Goal: Transaction & Acquisition: Purchase product/service

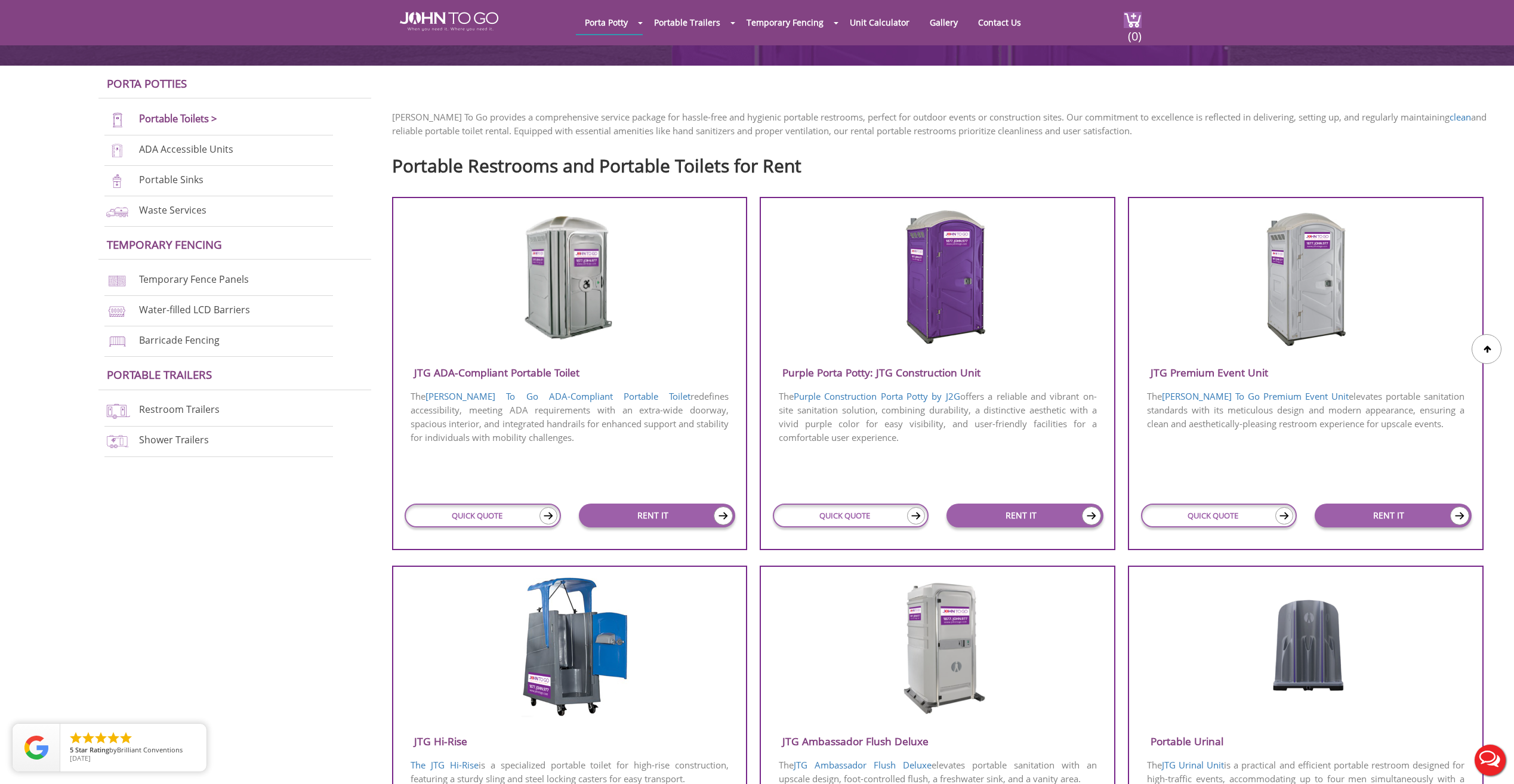
scroll to position [358, 0]
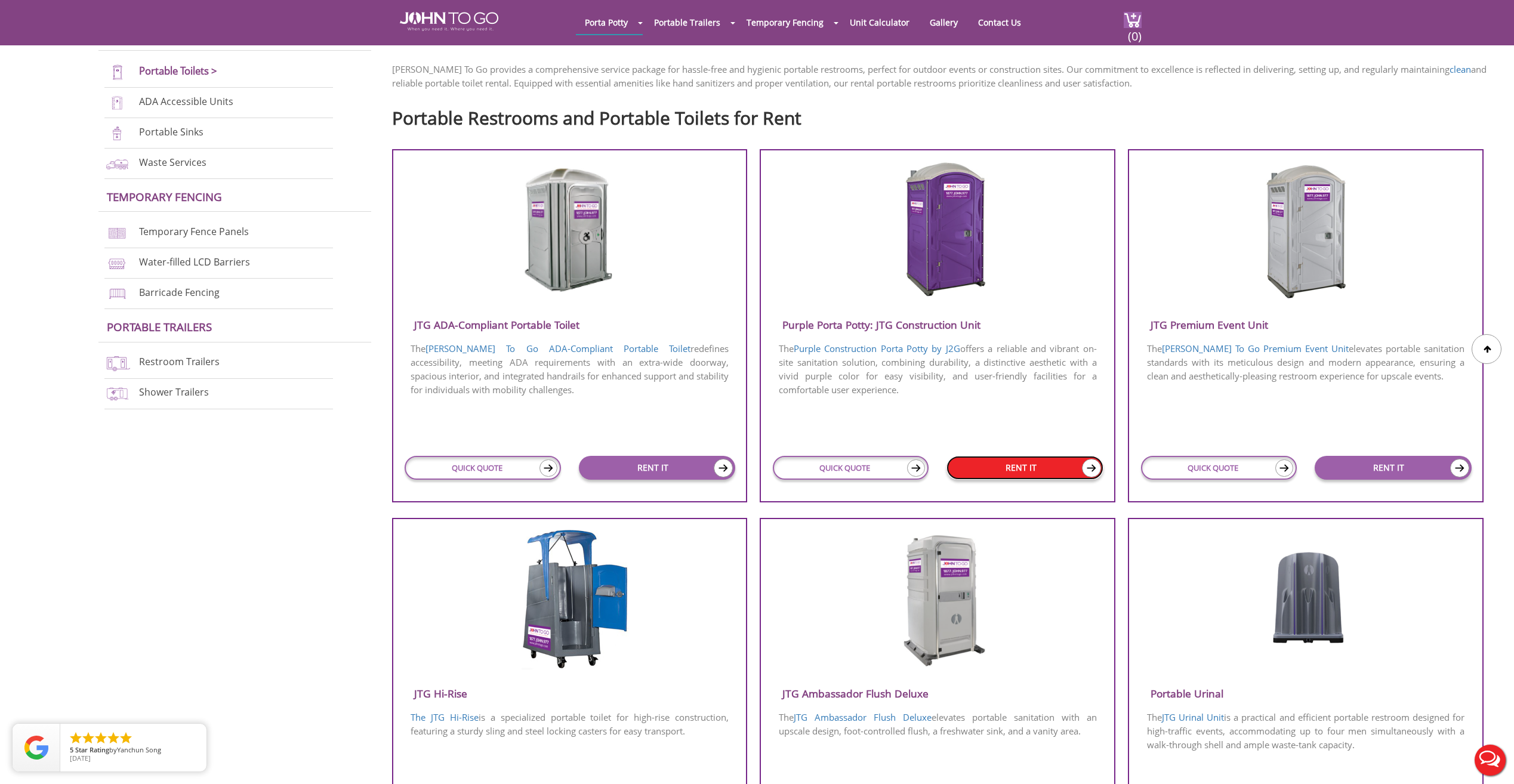
click at [1045, 472] on link "RENT IT" at bounding box center [1025, 467] width 157 height 24
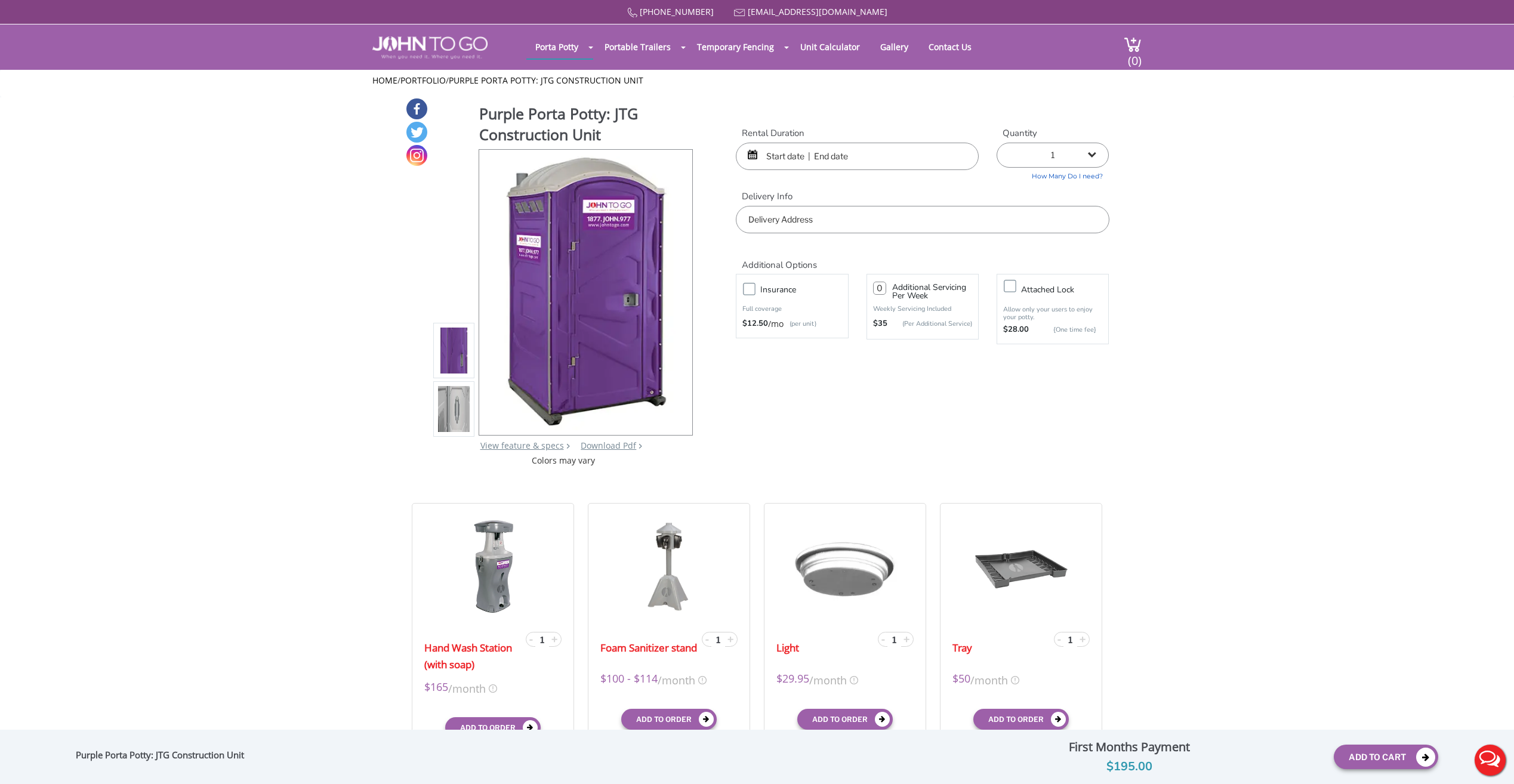
click at [842, 156] on input "text" at bounding box center [857, 156] width 243 height 27
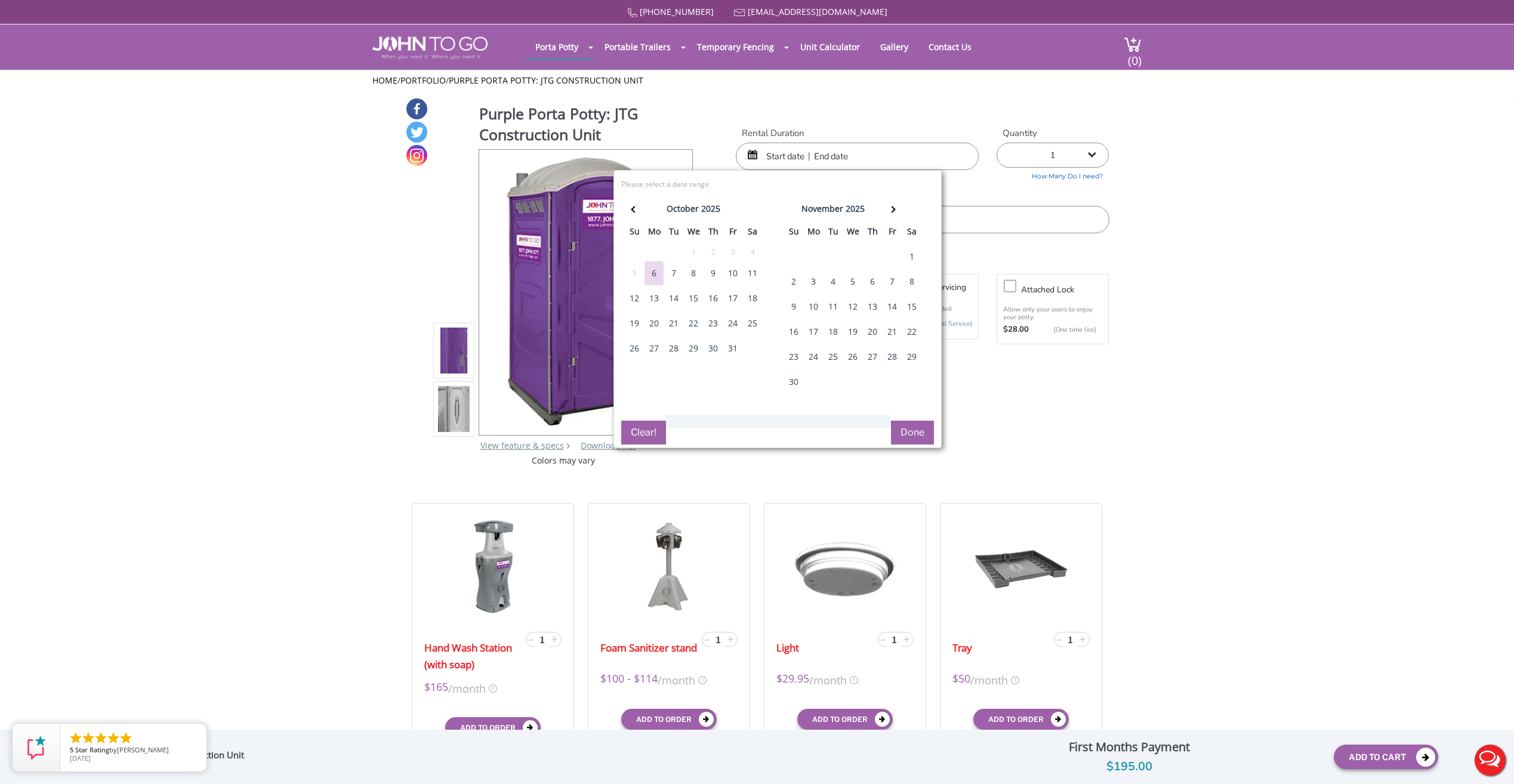
click at [756, 273] on div "11" at bounding box center [752, 273] width 19 height 24
type input "10/11/2025 to 10/11/2025"
click at [920, 431] on button "Done" at bounding box center [913, 433] width 43 height 24
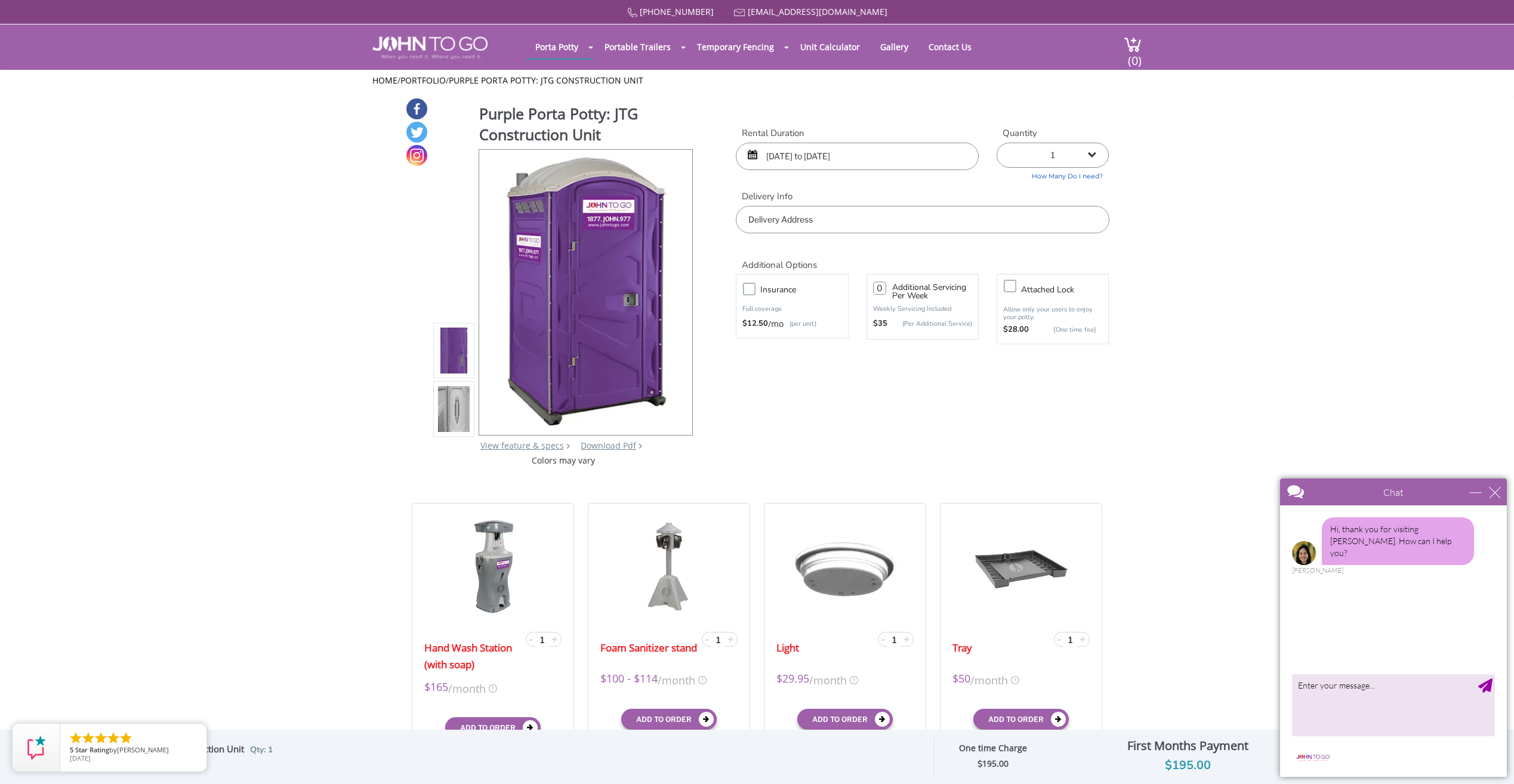
click at [955, 221] on input "text" at bounding box center [923, 219] width 373 height 27
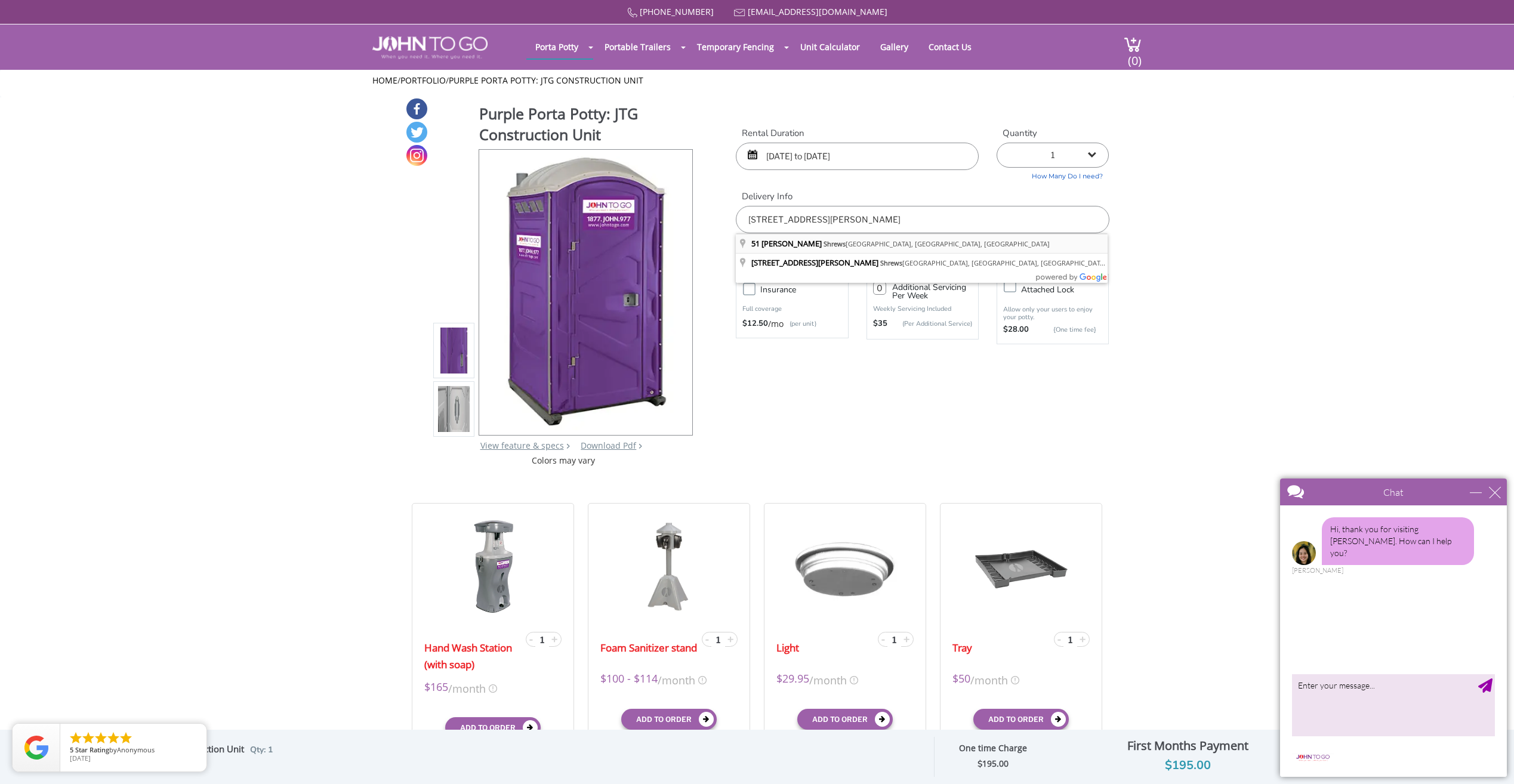
type input "51 Henry St, Shrewsbury, NJ, USA"
click at [1490, 495] on div "close" at bounding box center [1495, 492] width 12 height 12
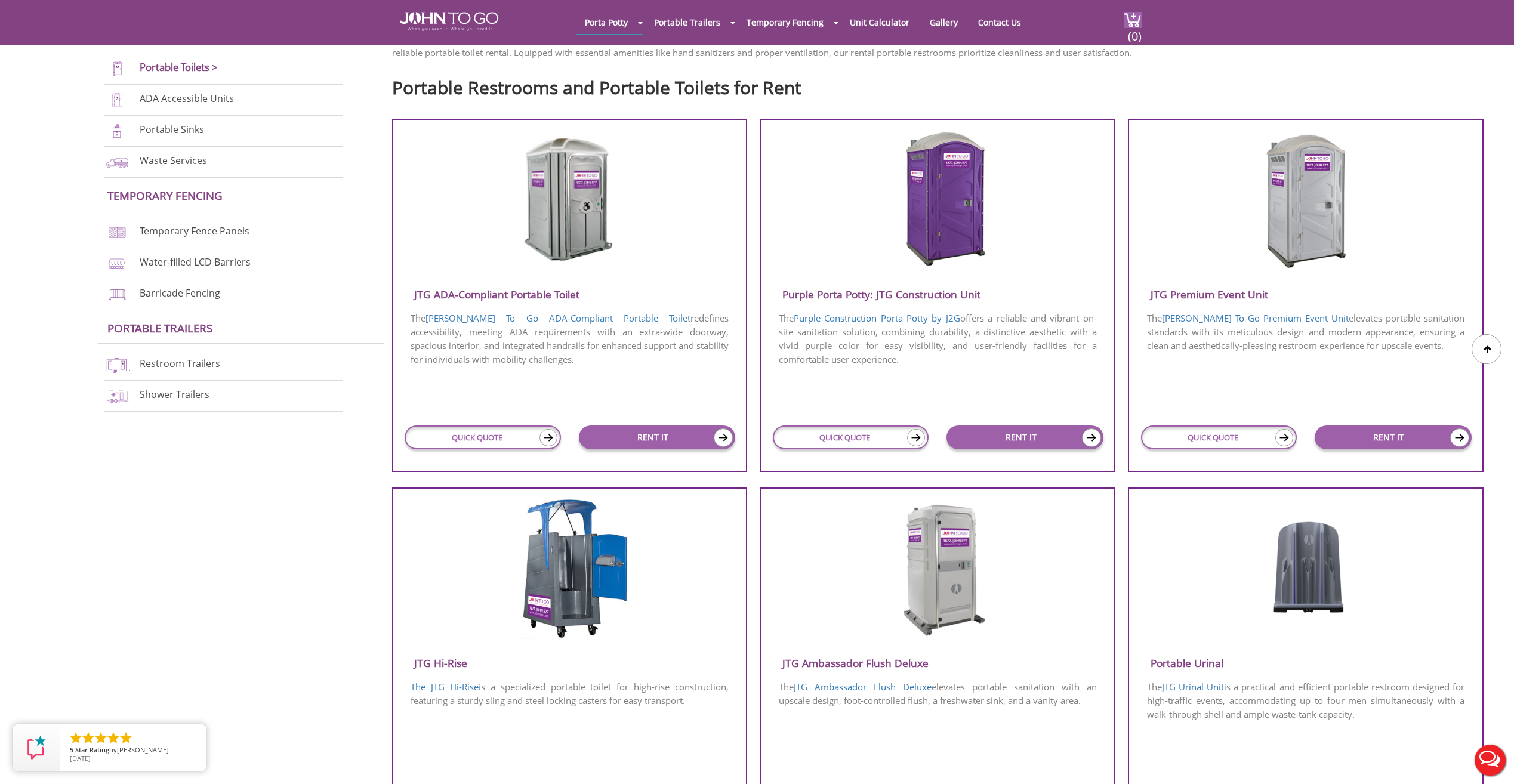
scroll to position [347, 0]
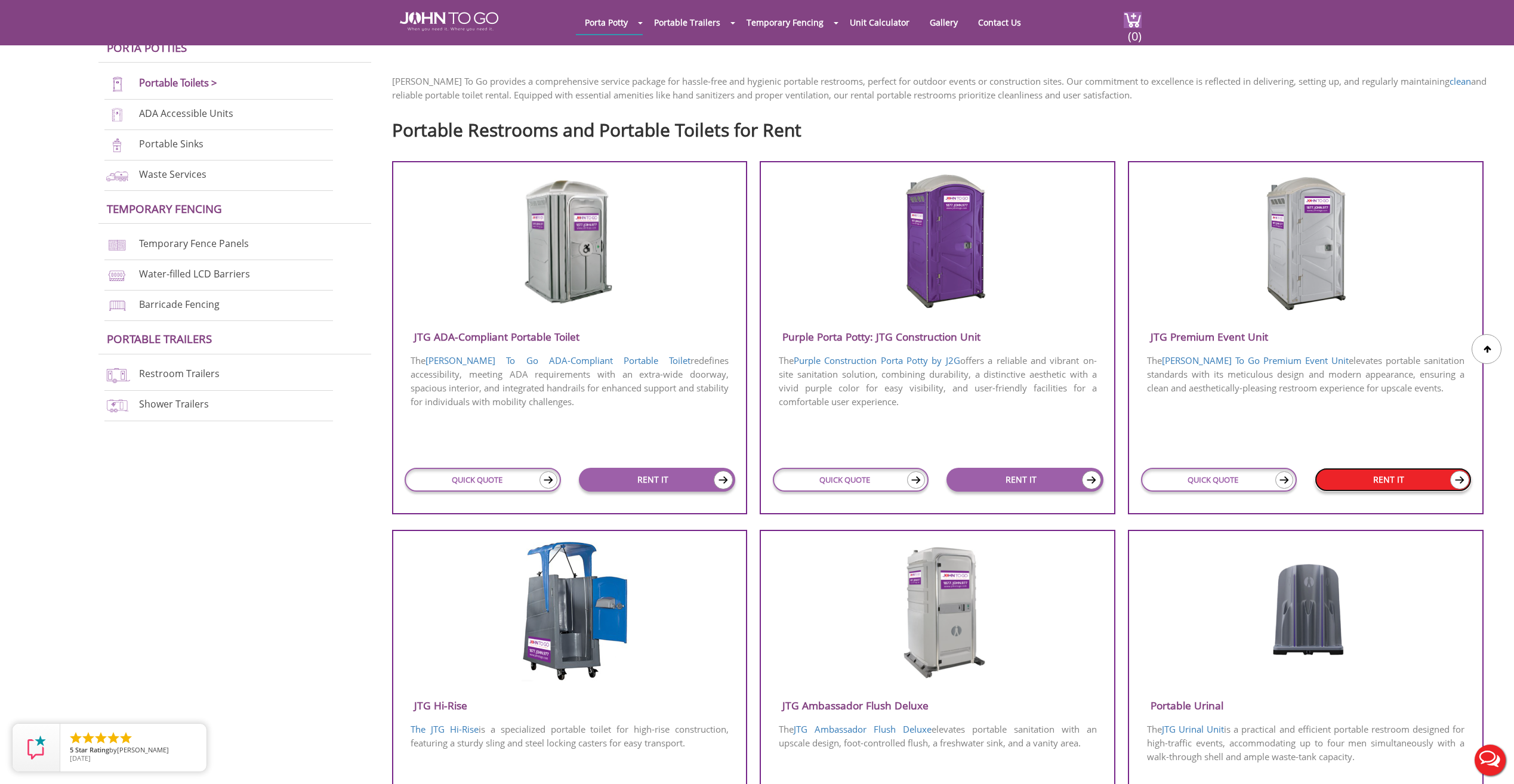
click at [1395, 481] on link "RENT IT" at bounding box center [1393, 479] width 157 height 24
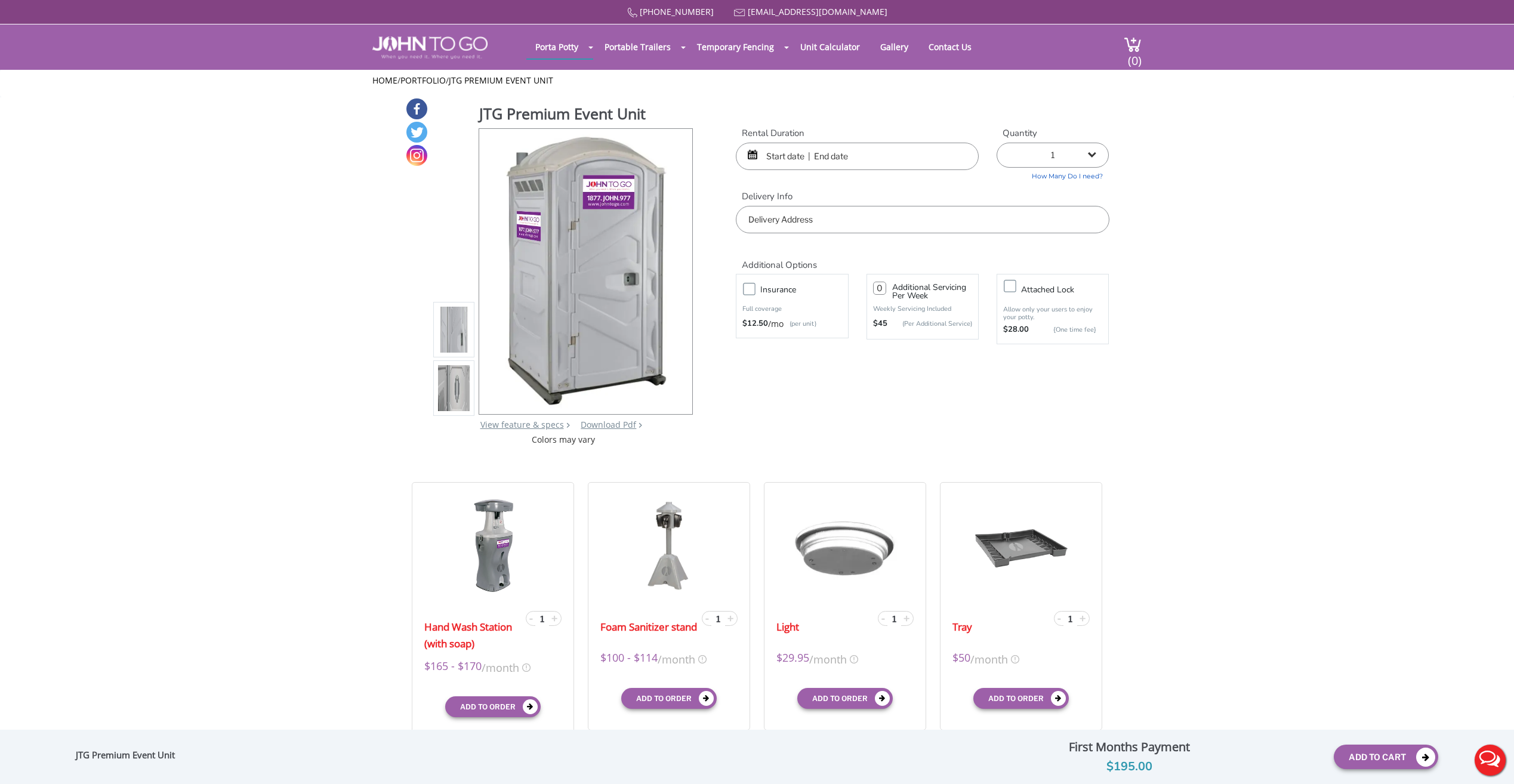
click at [810, 160] on input "text" at bounding box center [857, 156] width 243 height 27
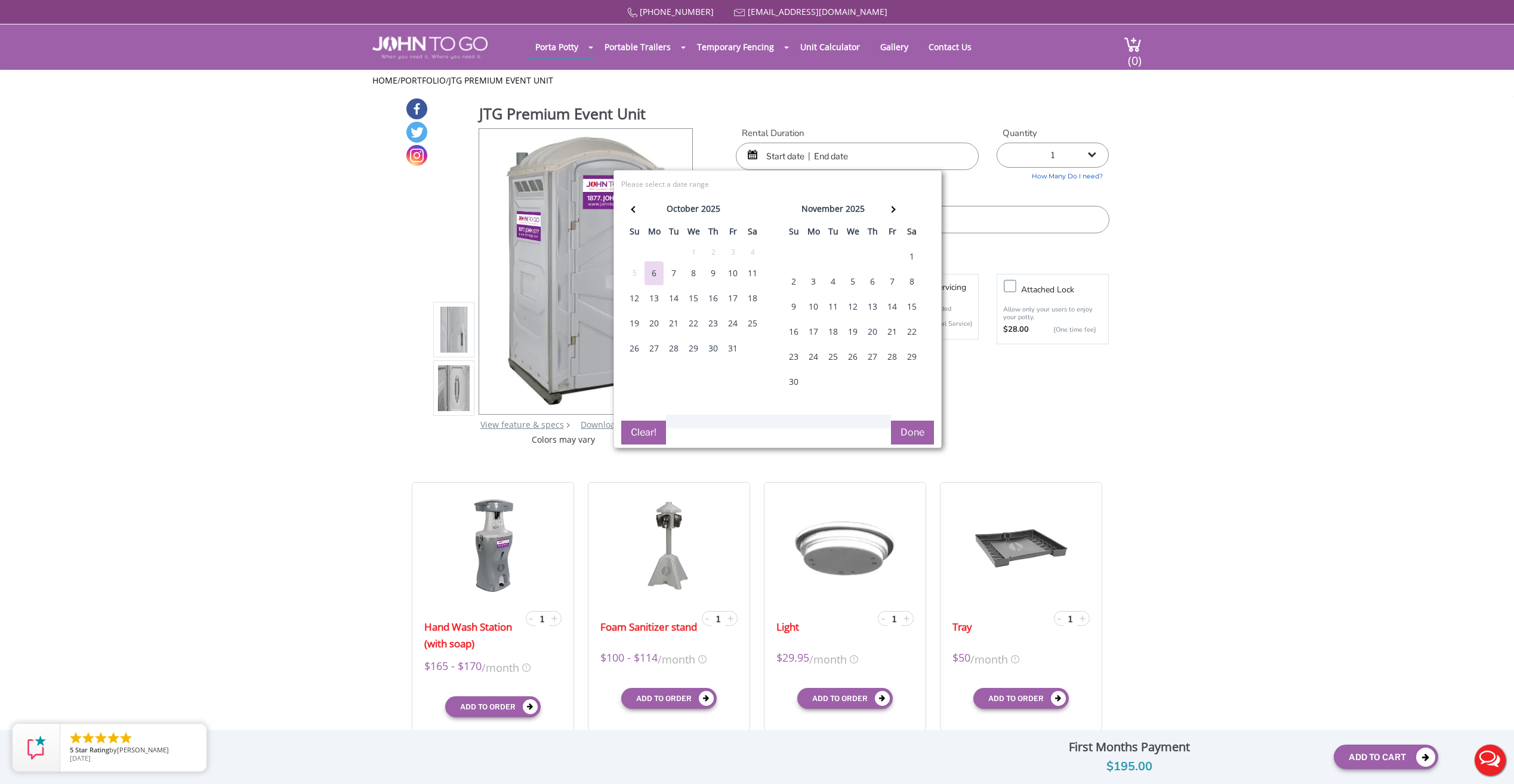
click at [749, 273] on div "11" at bounding box center [752, 273] width 19 height 24
type input "10/11/2025 to 10/11/2025"
click at [913, 429] on button "Done" at bounding box center [913, 433] width 43 height 24
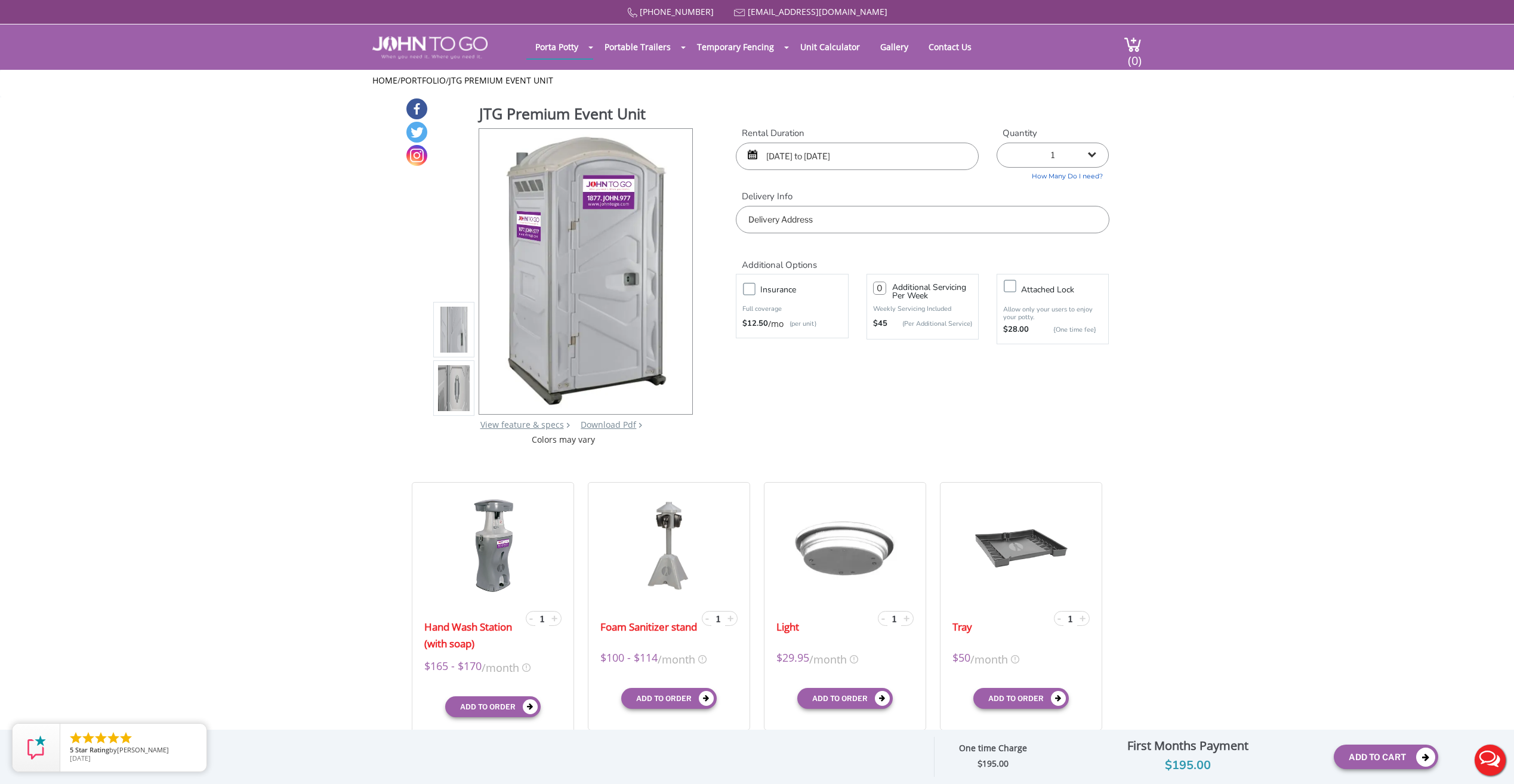
click at [863, 225] on input "text" at bounding box center [923, 219] width 373 height 27
type input "51 Henry St, Shrewsbury, NJ, USA"
click at [1401, 750] on button "Add To Cart" at bounding box center [1386, 757] width 105 height 25
click at [1389, 760] on button "Add To Cart" at bounding box center [1386, 757] width 105 height 25
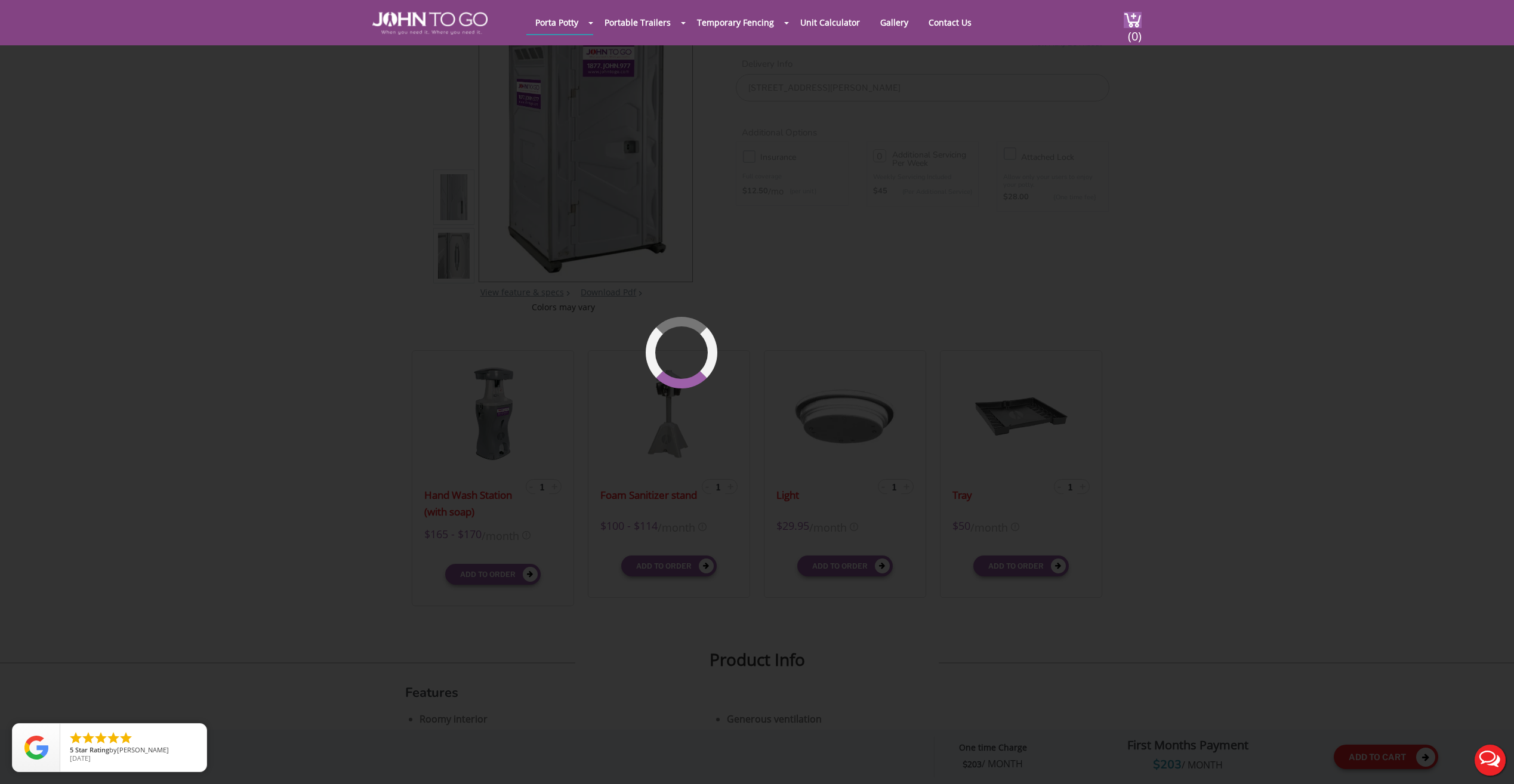
scroll to position [127, 0]
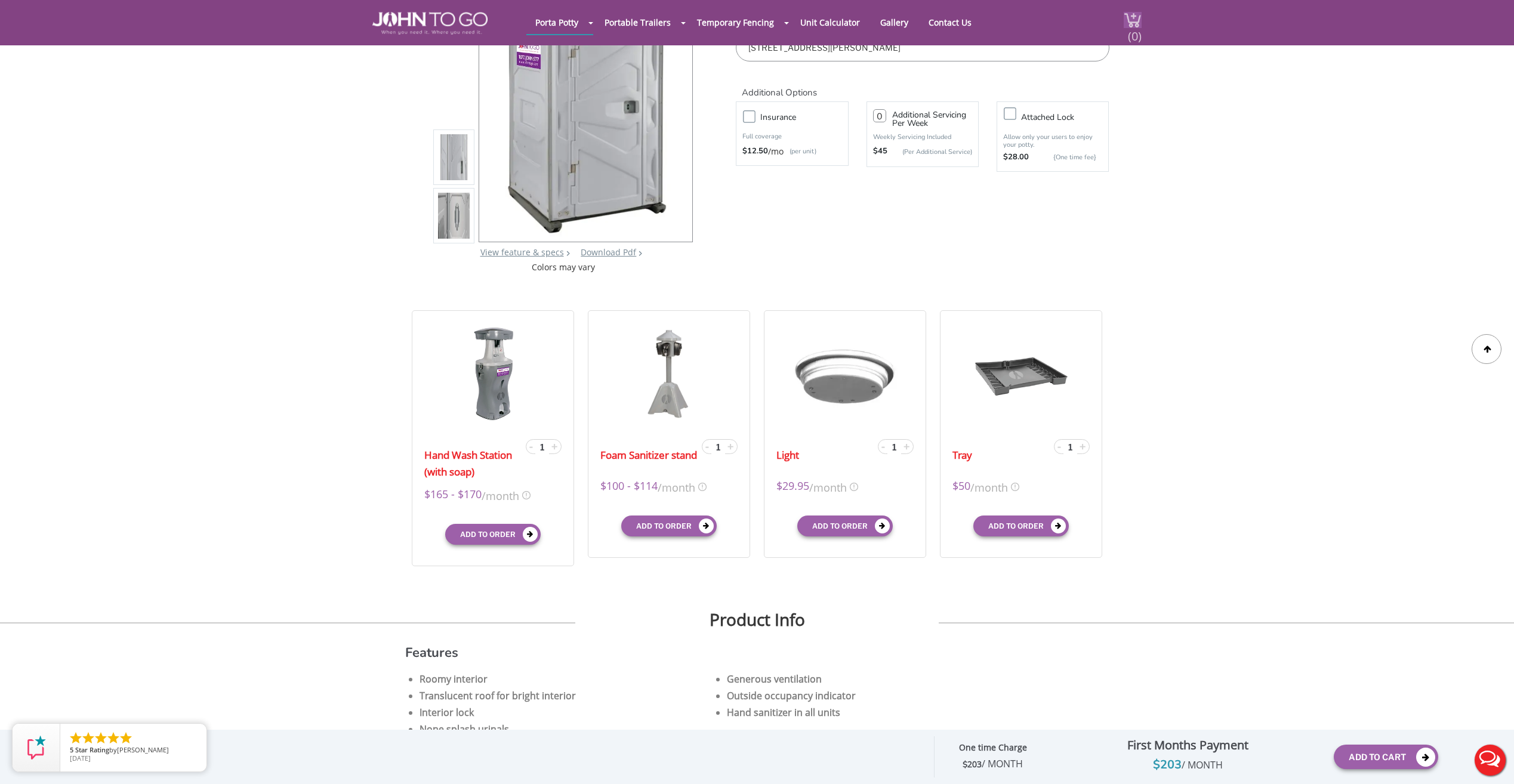
click at [1129, 25] on span "(0)" at bounding box center [1135, 31] width 15 height 25
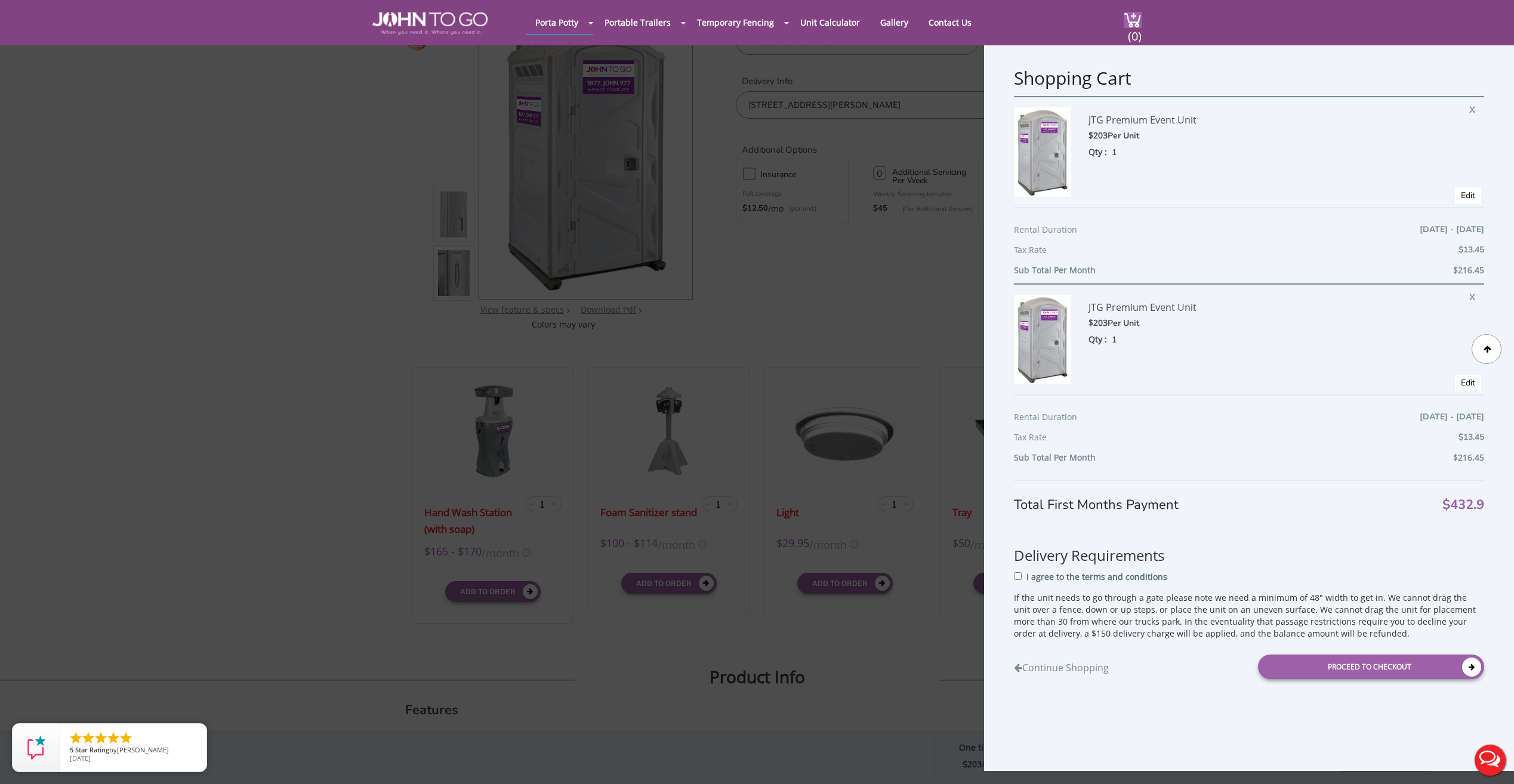
scroll to position [67, 0]
click at [1469, 295] on span "X" at bounding box center [1475, 295] width 12 height 15
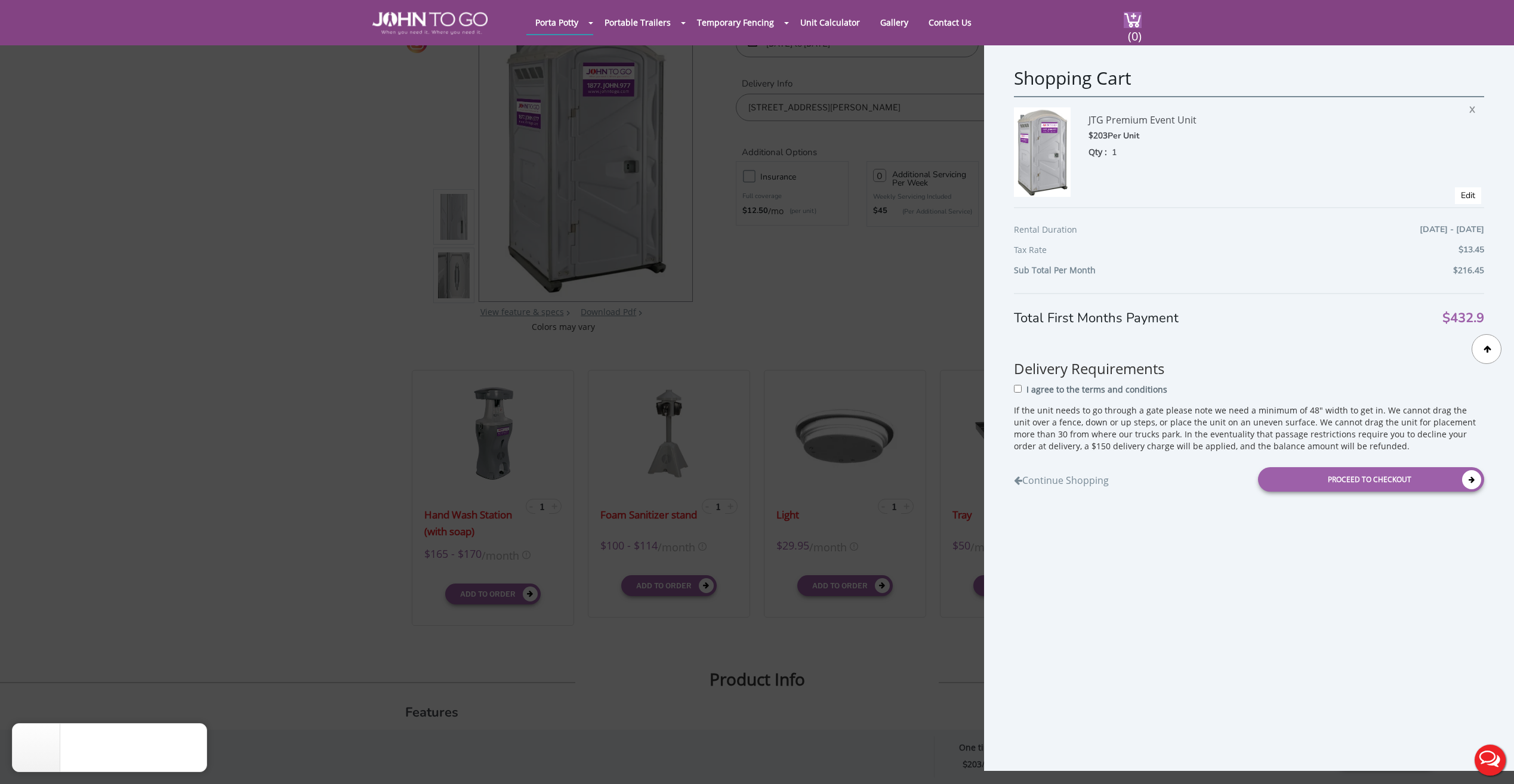
click at [1081, 389] on p "I agree to the terms and conditions" at bounding box center [1096, 389] width 141 height 12
click at [1022, 389] on input "I agree to the terms and conditions" at bounding box center [1018, 388] width 8 height 8
checkbox input "true"
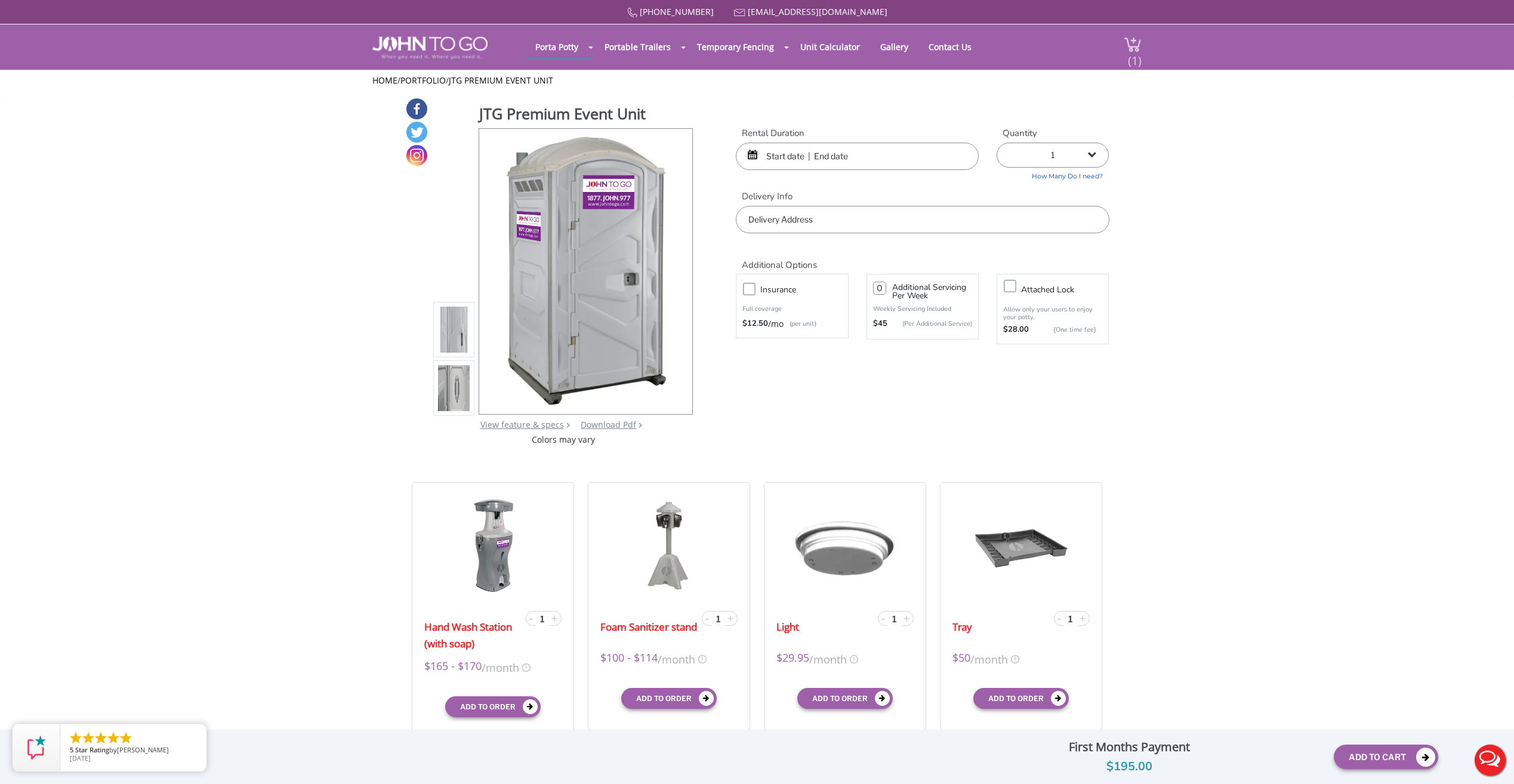
click at [1124, 53] on div "(1)" at bounding box center [1125, 47] width 32 height 45
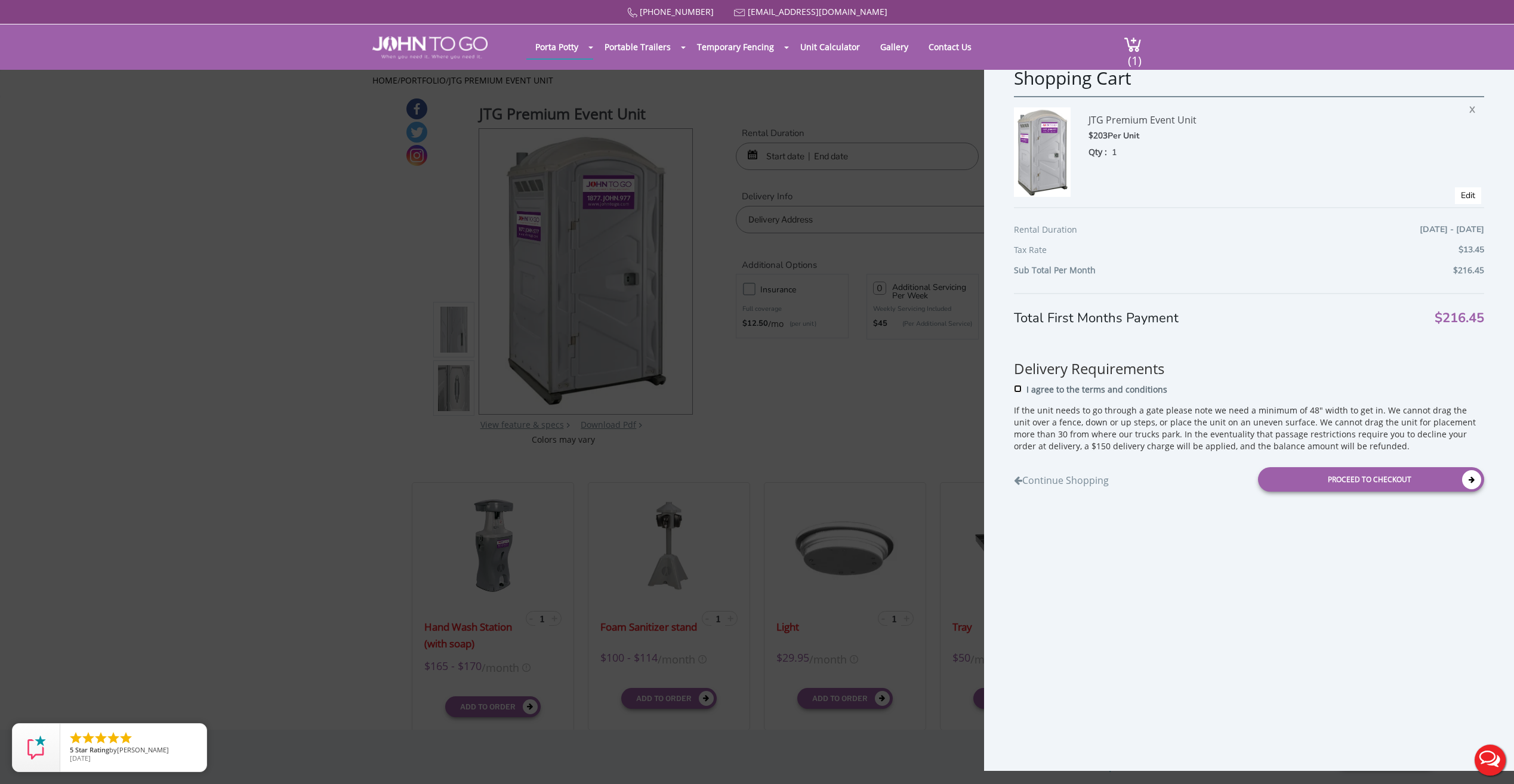
click at [1022, 391] on input "I agree to the terms and conditions" at bounding box center [1018, 388] width 8 height 8
checkbox input "true"
click at [1371, 482] on div "Proceed to Checkout" at bounding box center [1371, 479] width 227 height 25
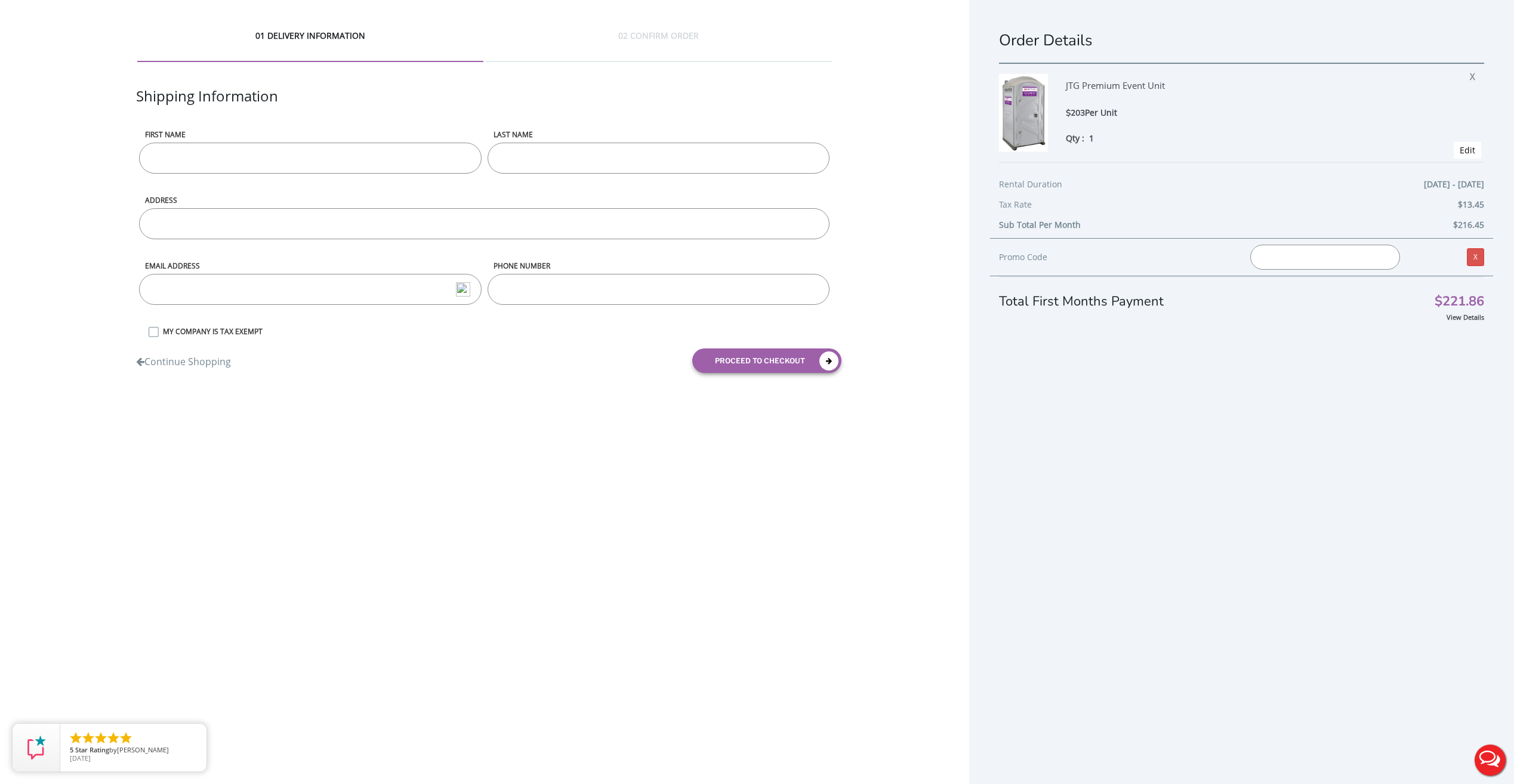
click at [370, 154] on input "First name" at bounding box center [310, 158] width 343 height 31
click at [468, 435] on div "01 DELIVERY INFORMATION 02 CONFIRM ORDER Shipping Information First name LAST N…" at bounding box center [757, 411] width 1514 height 823
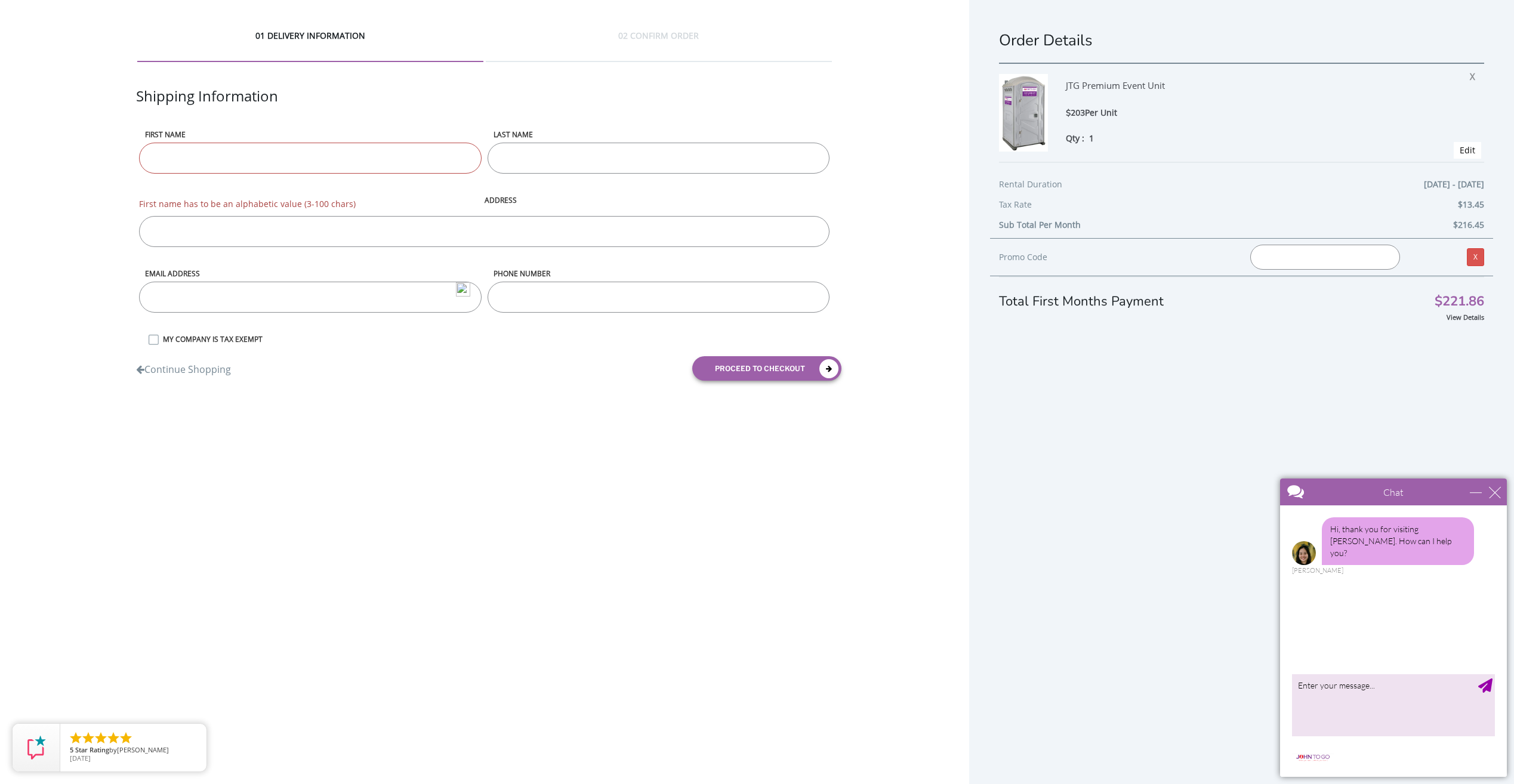
click at [180, 343] on label "MY COMPANY IS TAX EXEMPT" at bounding box center [495, 338] width 676 height 10
click at [0, 0] on input "MY COMPANY IS TAX EXEMPT" at bounding box center [0, 0] width 0 height 0
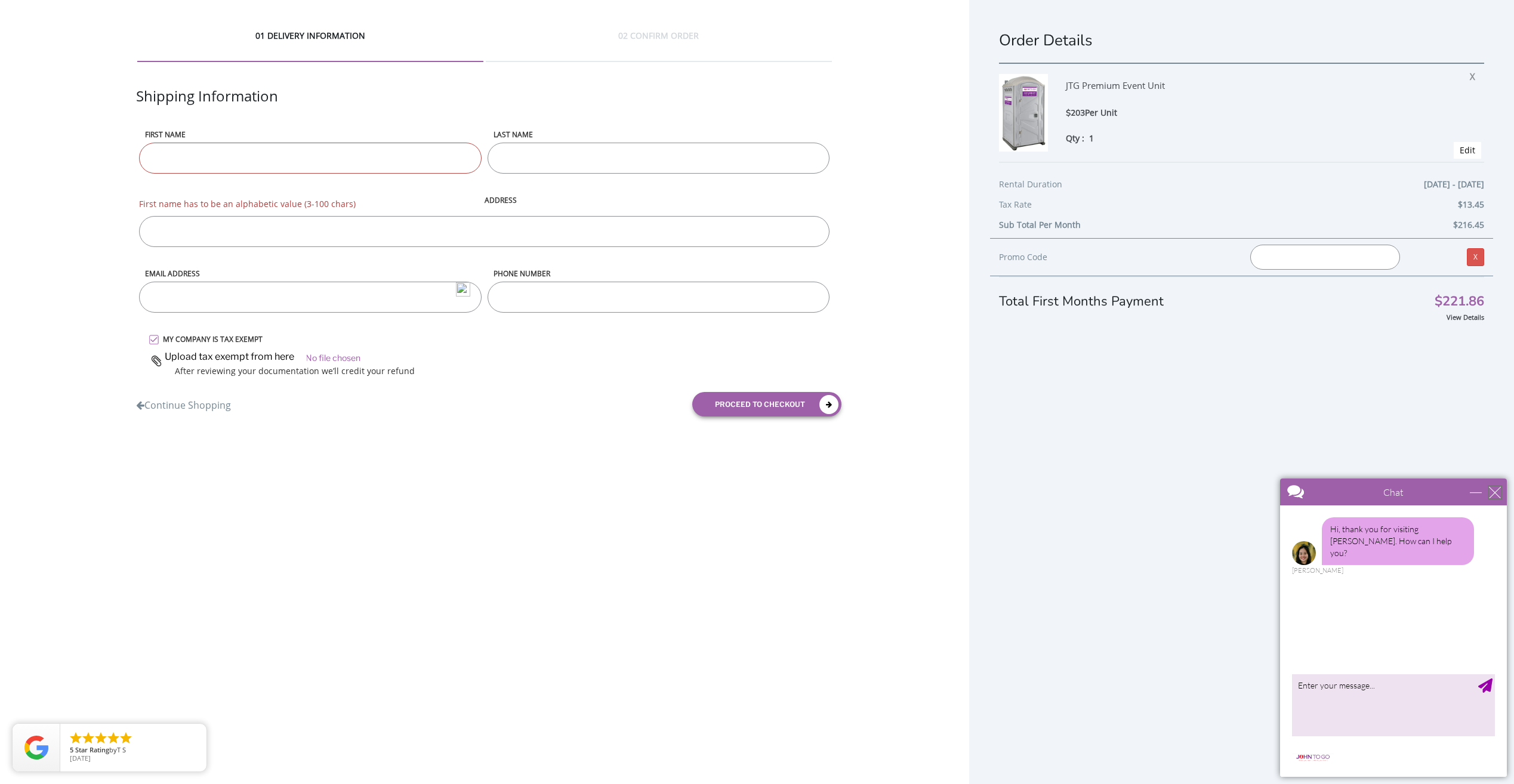
click at [1496, 491] on div "close" at bounding box center [1495, 492] width 12 height 12
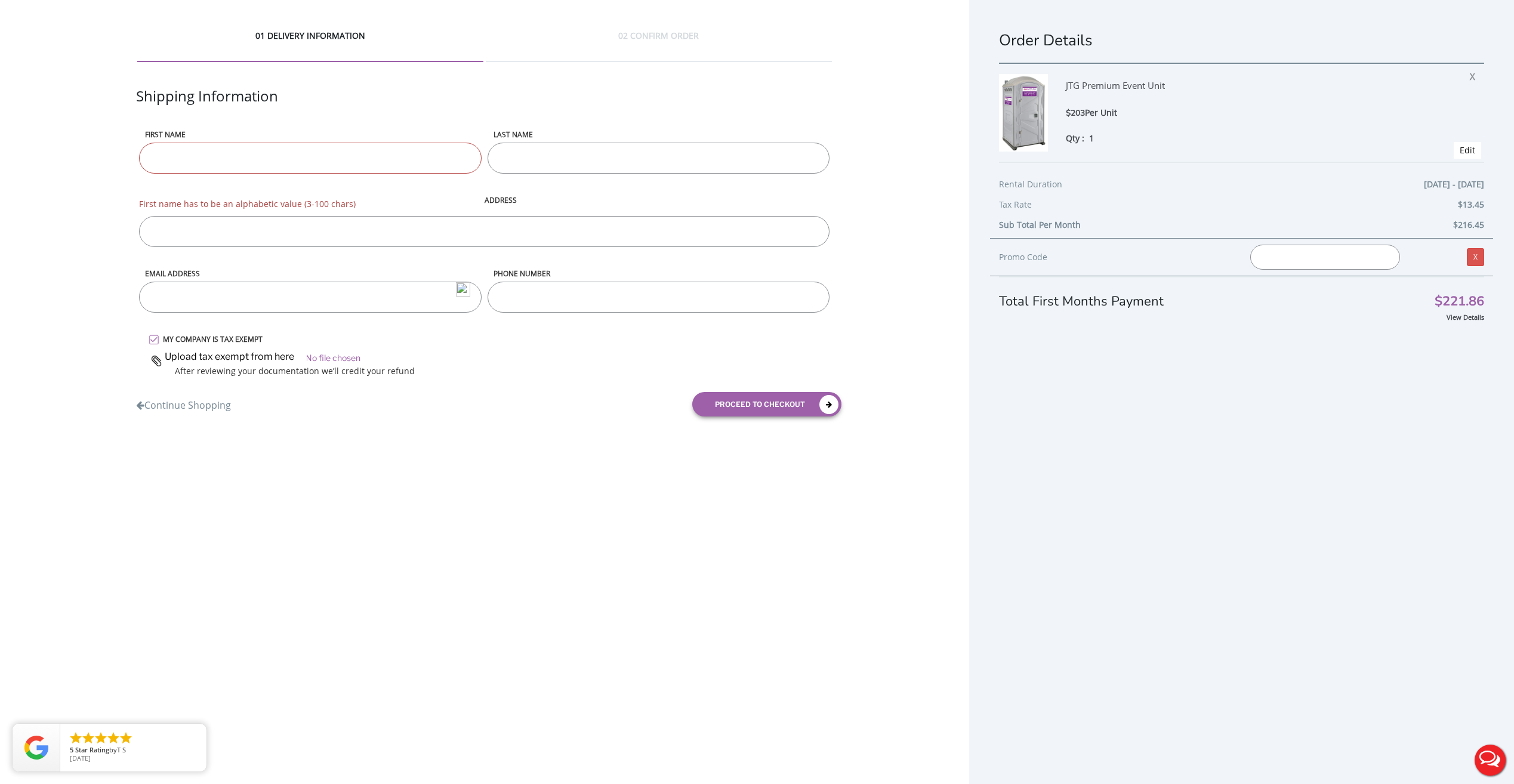
click at [305, 168] on input "First name" at bounding box center [310, 158] width 343 height 31
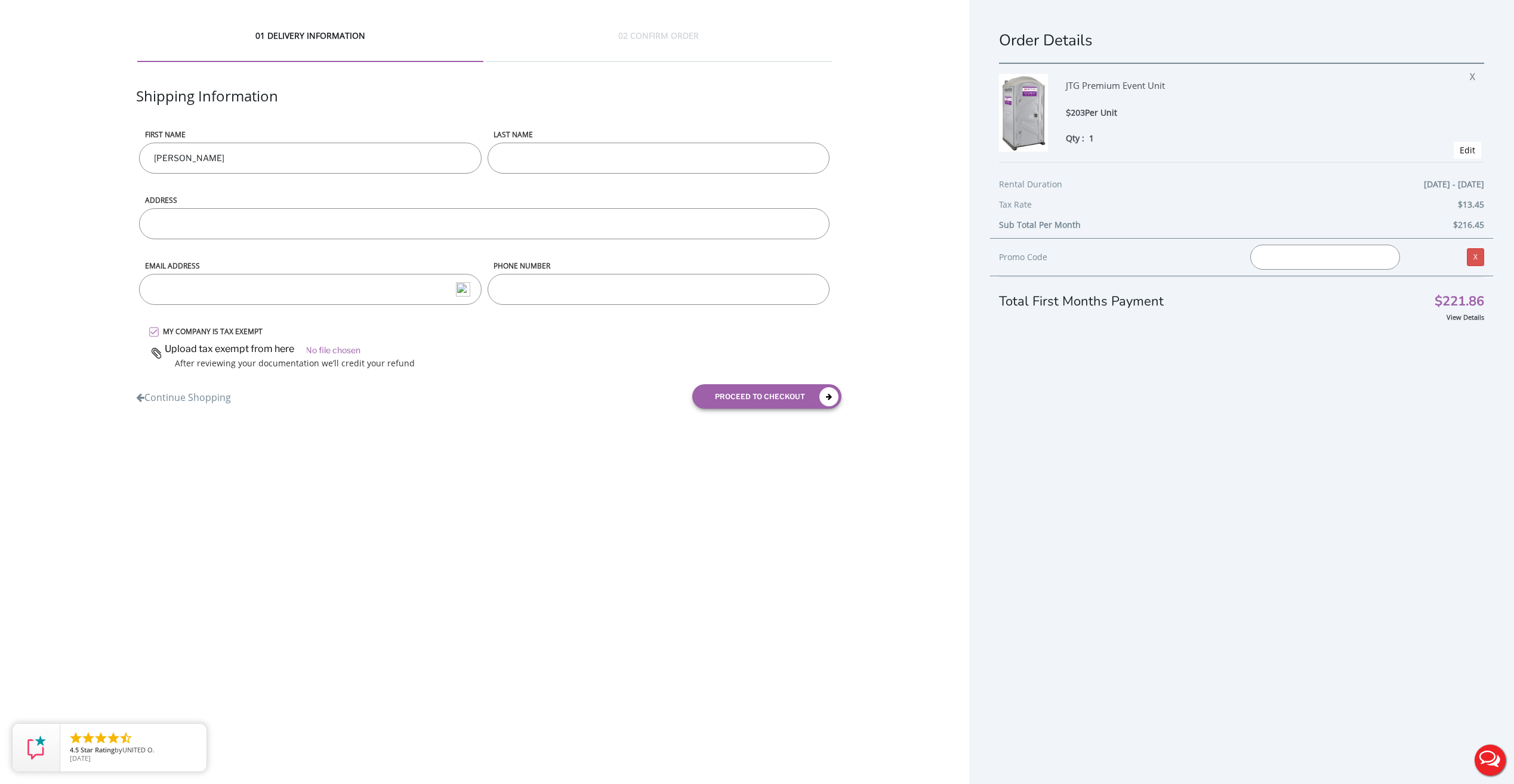
type input "[PERSON_NAME]"
type input "51 Henry St, Shrewsbury, NJ 07702"
type input "[PERSON_NAME][EMAIL_ADDRESS][DOMAIN_NAME]"
type input "7324258196"
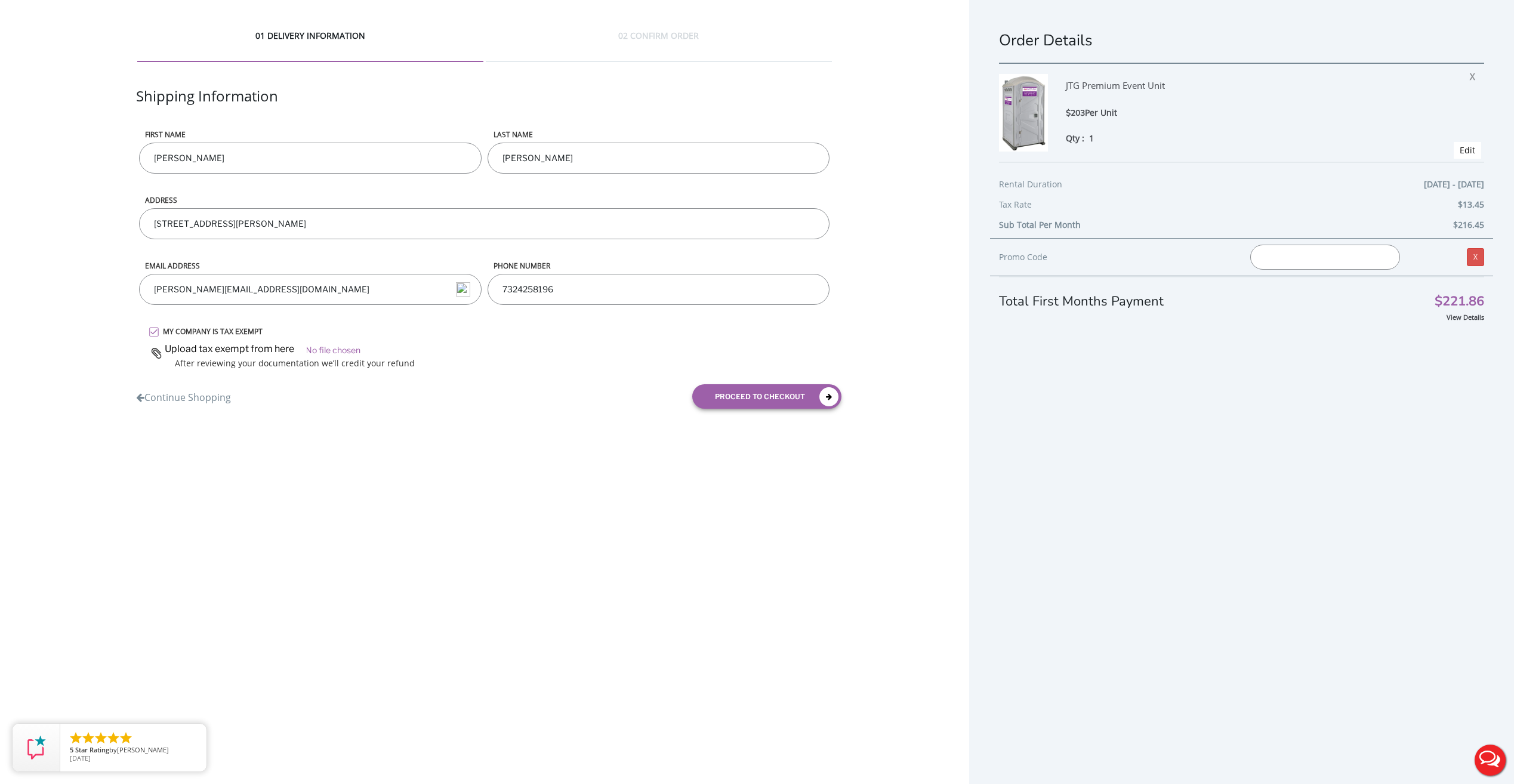
click at [331, 544] on div "01 DELIVERY INFORMATION 02 CONFIRM ORDER Shipping Information First name Sarin …" at bounding box center [757, 411] width 1514 height 823
click at [341, 353] on input "file" at bounding box center [490, 348] width 685 height 18
click at [349, 349] on input "file" at bounding box center [490, 348] width 685 height 18
type input "C:\fakepath\_Sales Tax Resale Certificate.pdf"
click at [801, 395] on button "proceed to checkout" at bounding box center [767, 397] width 149 height 25
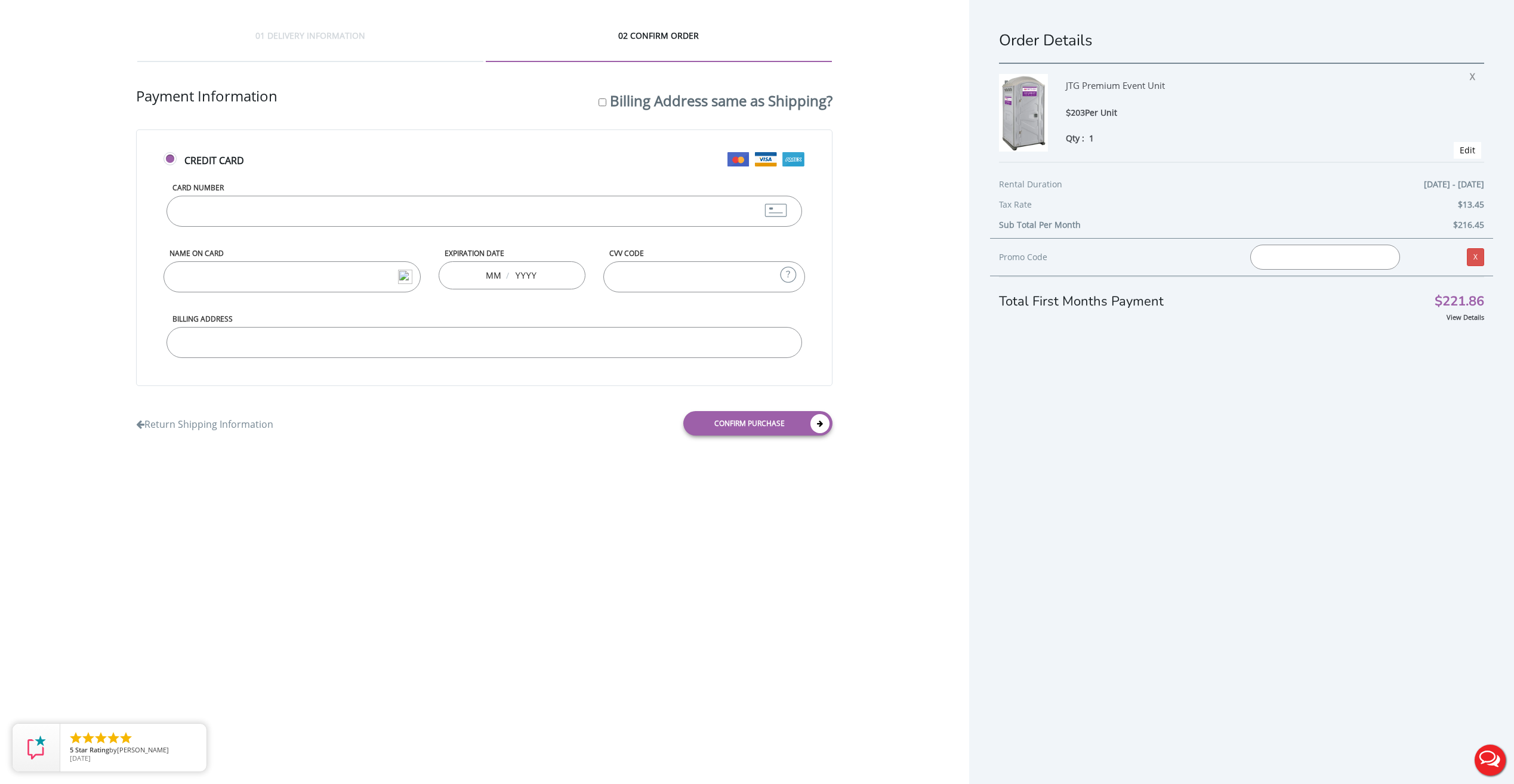
click at [221, 198] on input "Card Number" at bounding box center [484, 211] width 636 height 31
type input "371664923361004"
type input "SARIN PATEL"
type input "08"
type input "9"
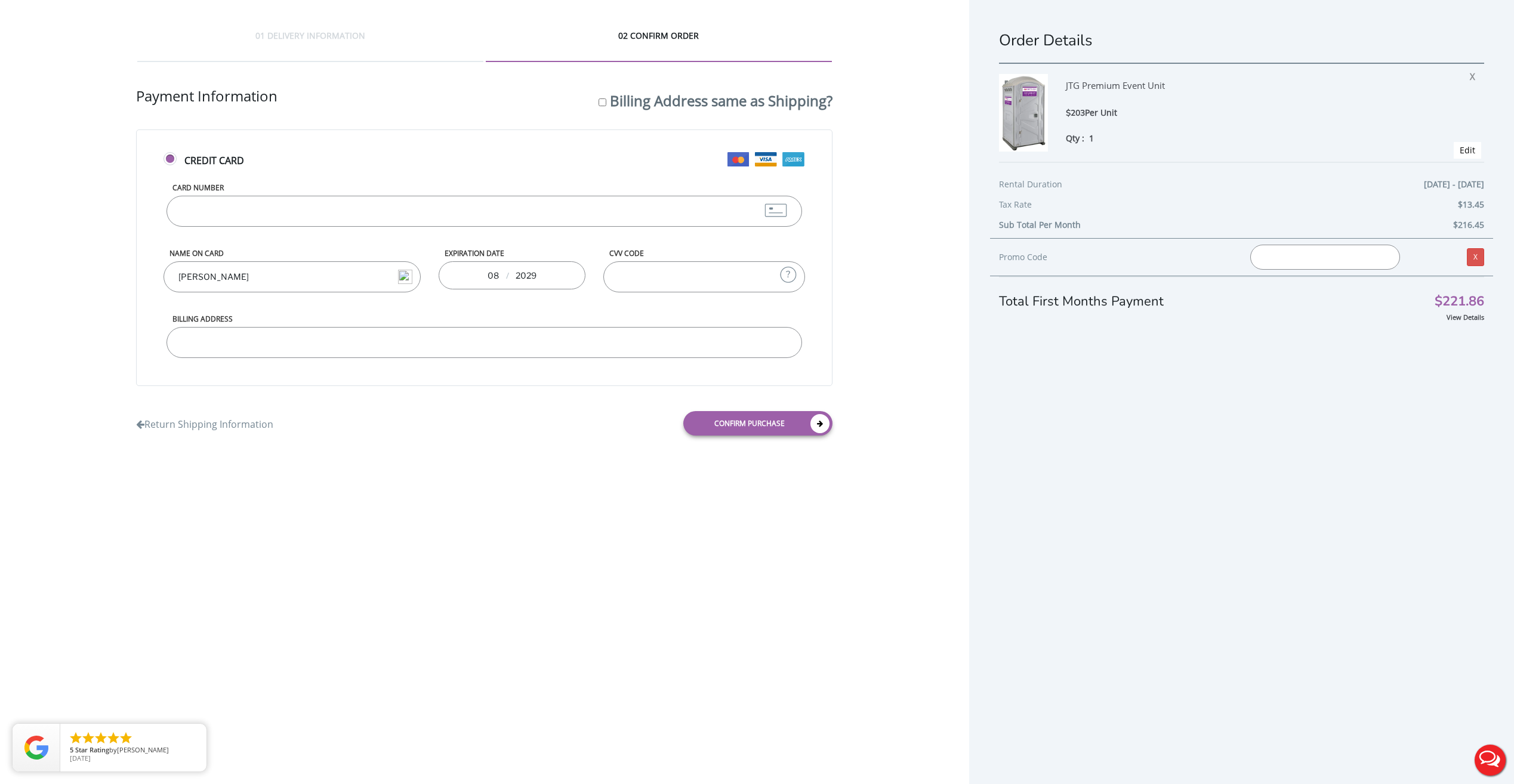
type input "2029"
type input "4638"
click at [232, 338] on input "Billing Address" at bounding box center [484, 343] width 636 height 31
type input "31 PHILLIP ST, SOUTH RIVER, NJ 08882"
click at [798, 648] on div "01 DELIVERY INFORMATION 02 CONFIRM ORDER Shipping Information First name Sarin …" at bounding box center [757, 411] width 1514 height 823
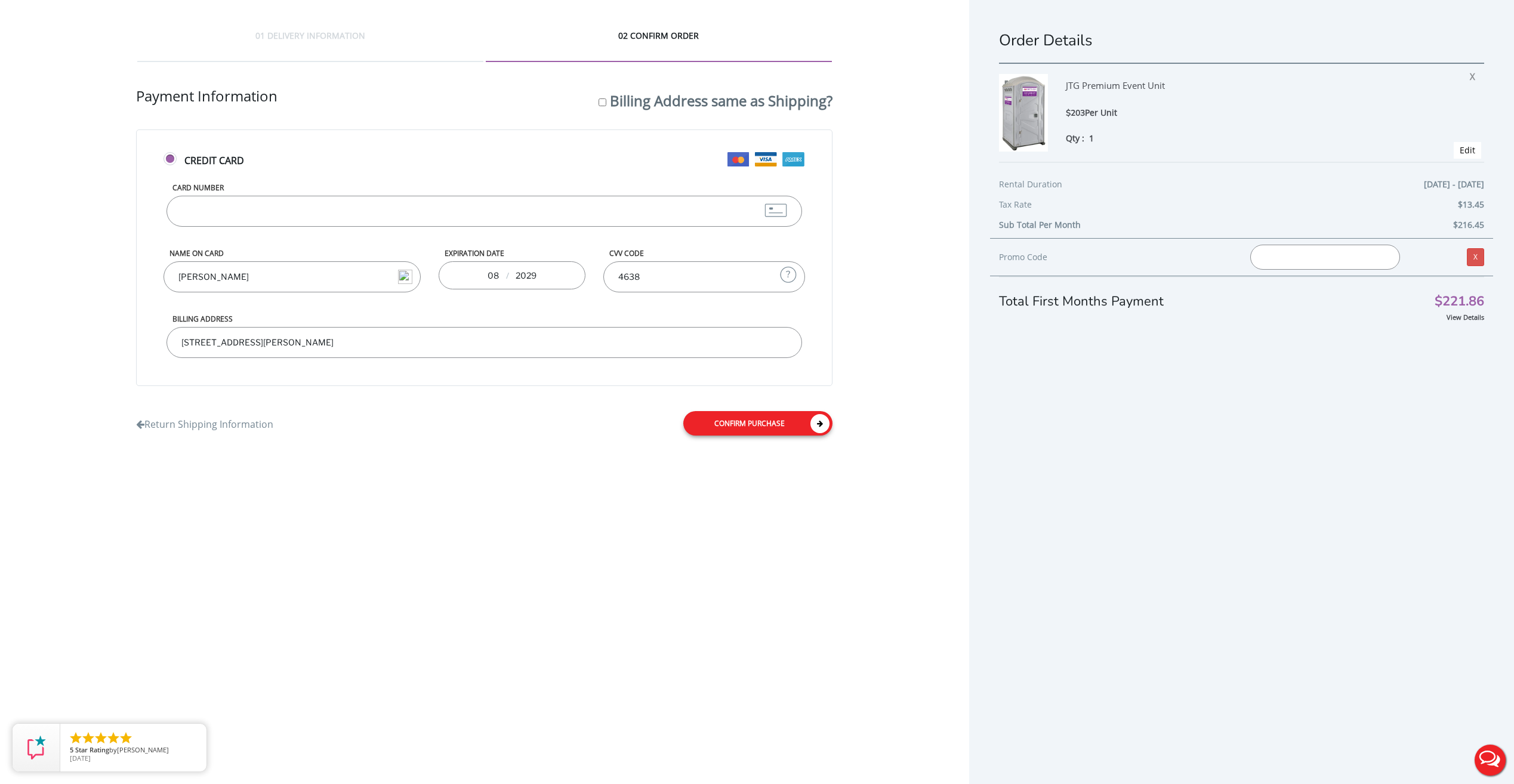
click at [792, 422] on link "Confirm purchase" at bounding box center [758, 423] width 149 height 25
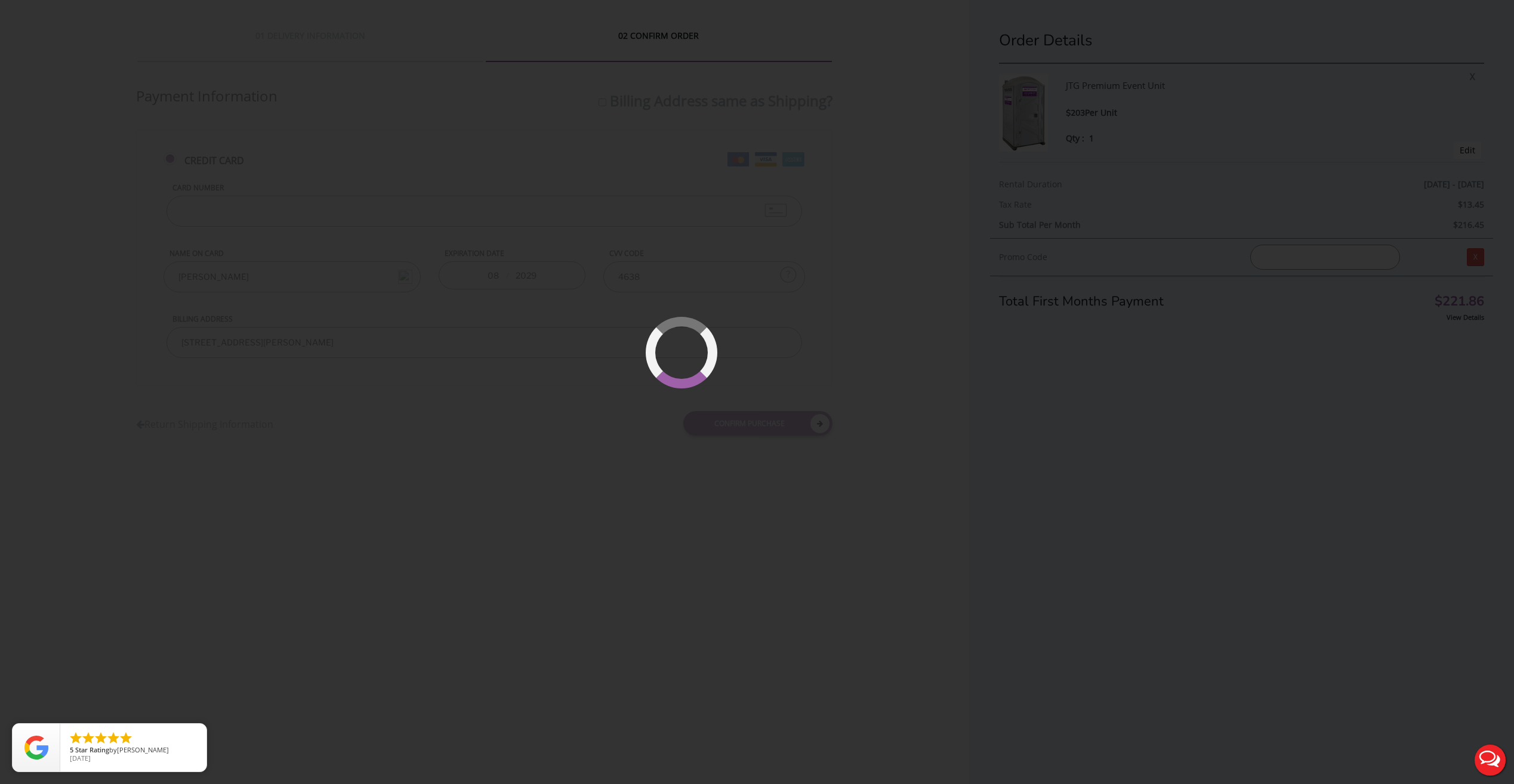
click at [724, 462] on div at bounding box center [757, 392] width 1514 height 784
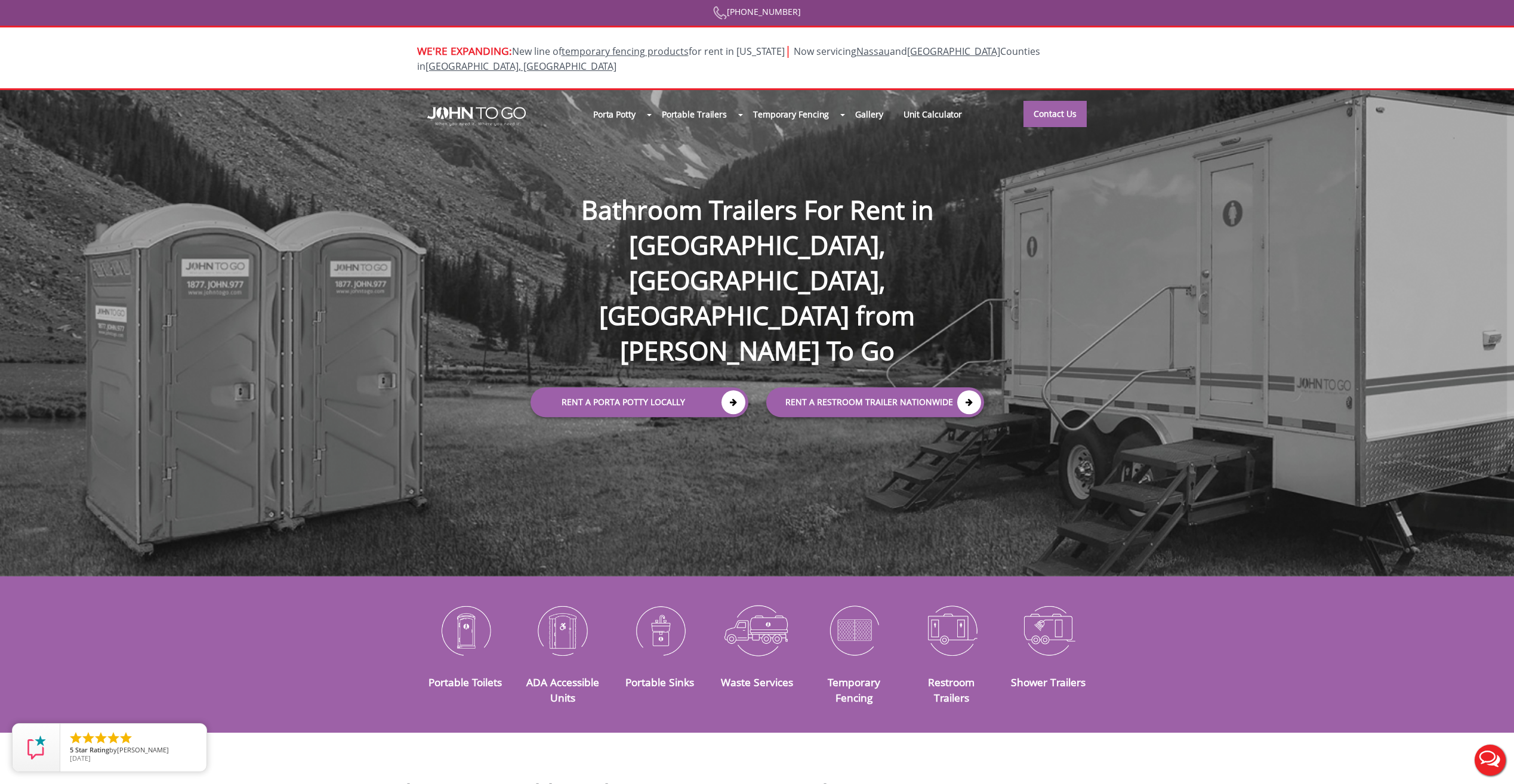
click at [395, 48] on div "WE'RE EXPANDING: New line of temporary fencing products for rent in Florida | N…" at bounding box center [757, 57] width 1514 height 65
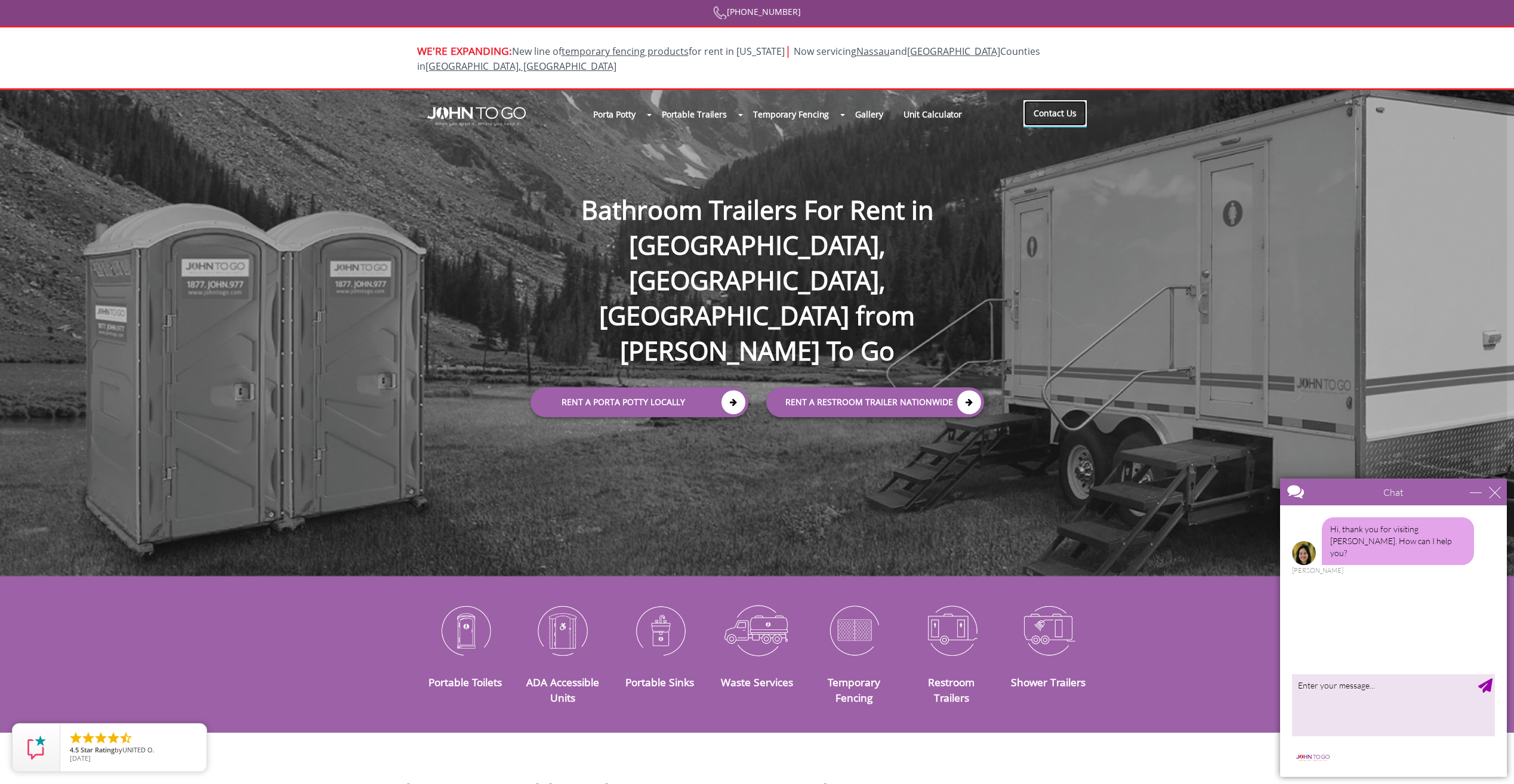
click at [1058, 100] on link "Contact Us" at bounding box center [1055, 113] width 64 height 26
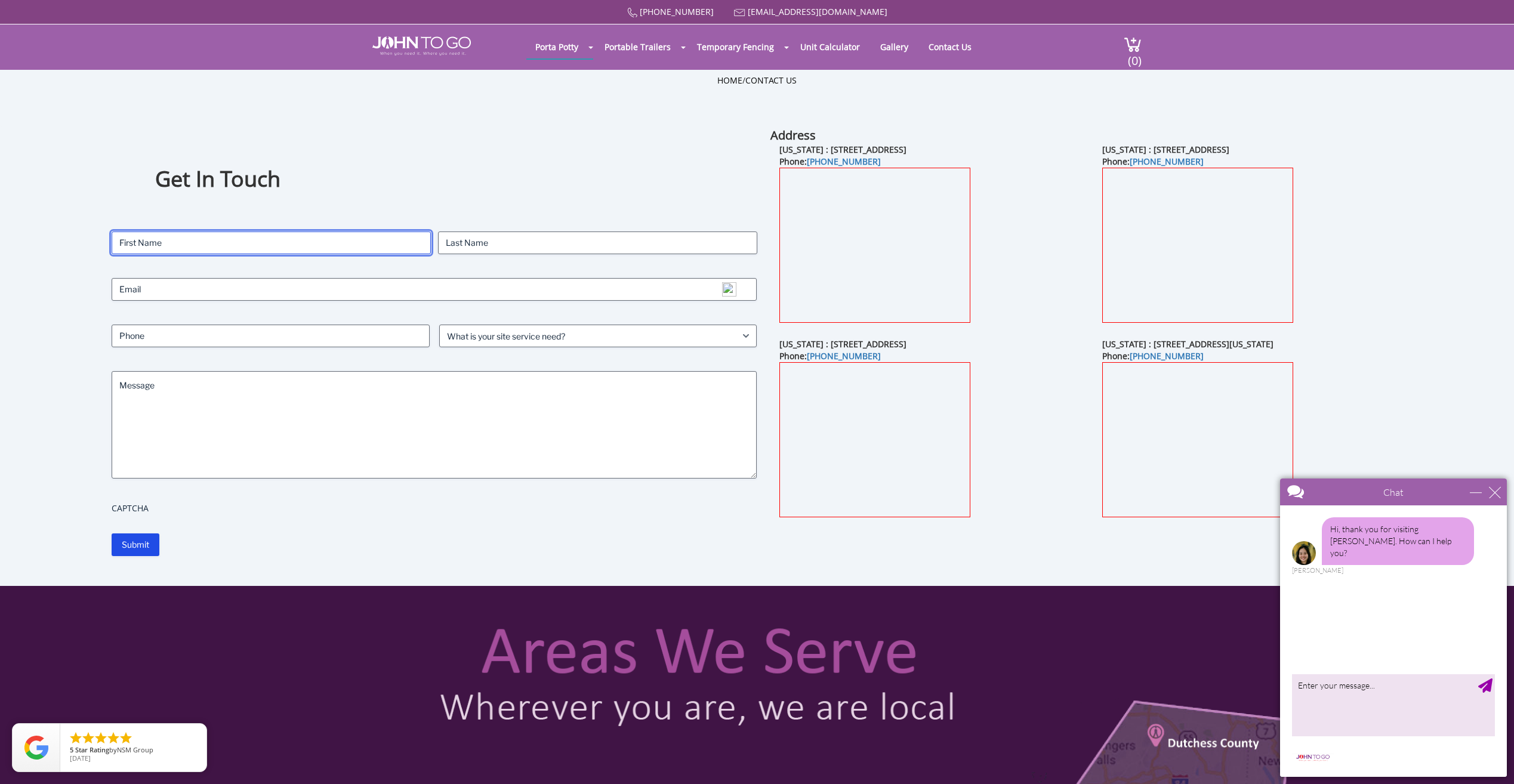
click at [222, 242] on input "First" at bounding box center [271, 243] width 319 height 23
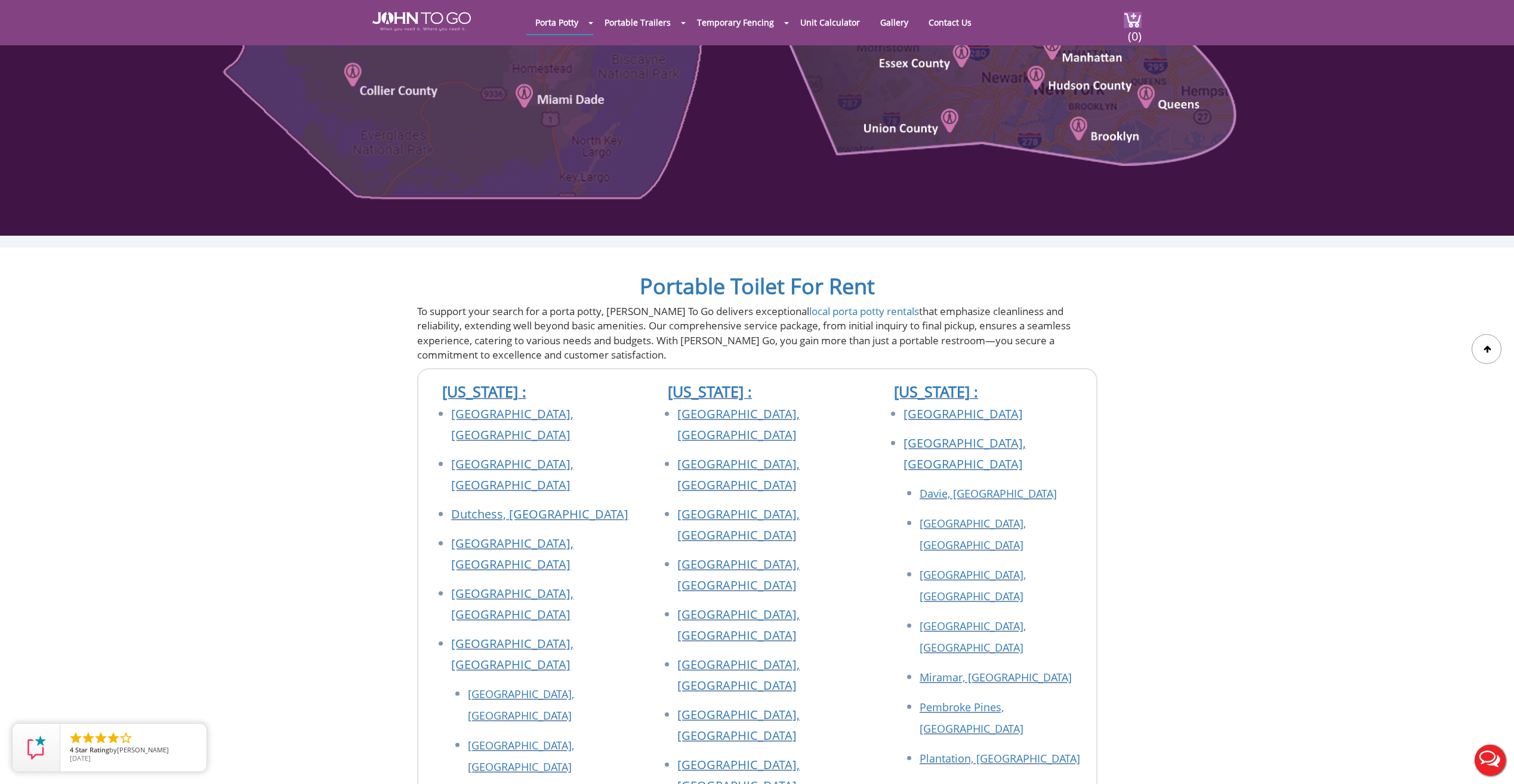
scroll to position [895, 0]
